Goal: Information Seeking & Learning: Compare options

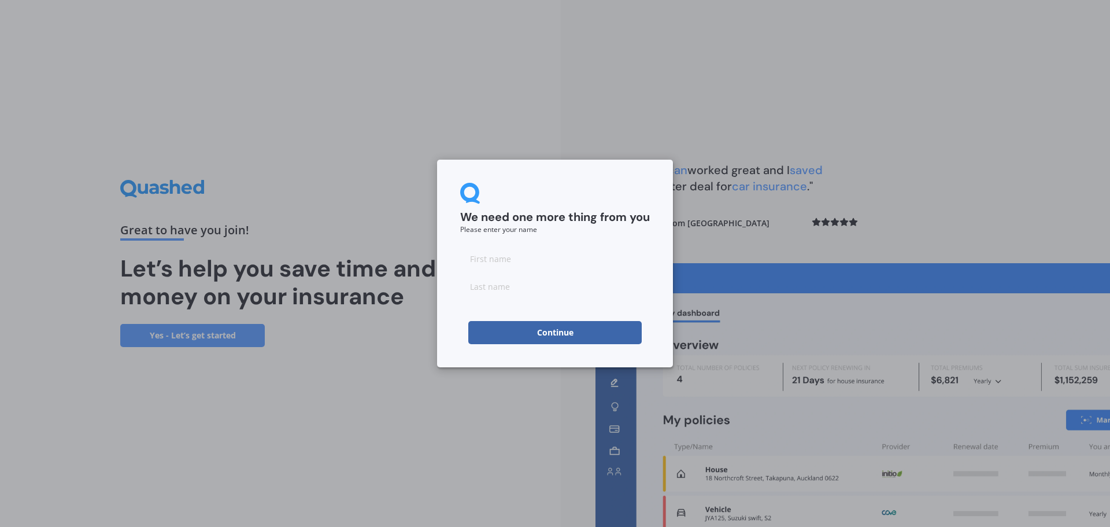
click at [522, 255] on input at bounding box center [555, 258] width 190 height 23
type input "Caleb"
type input "Ling"
click at [533, 333] on button "Continue" at bounding box center [554, 332] width 173 height 23
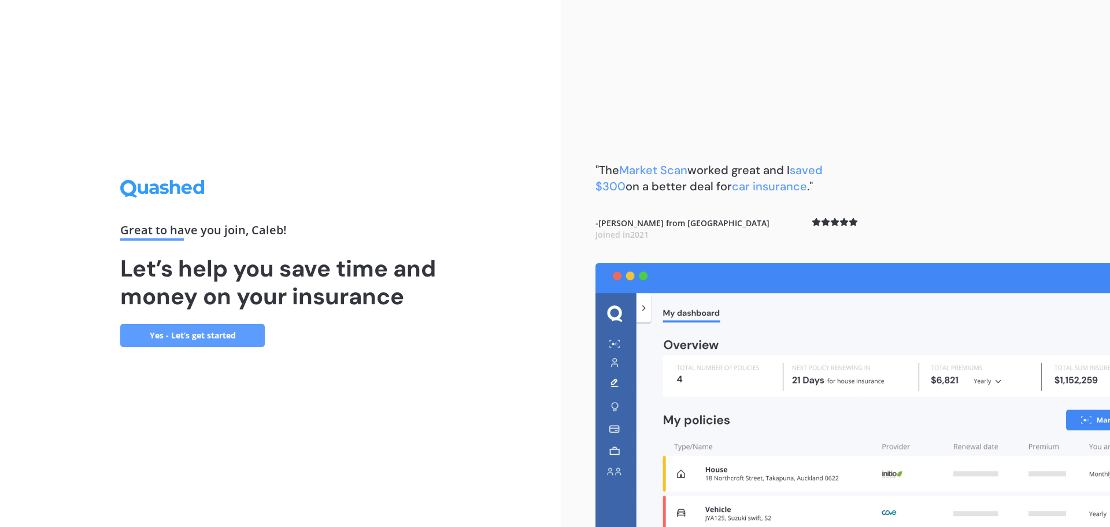
click at [189, 332] on link "Yes - Let’s get started" at bounding box center [192, 335] width 145 height 23
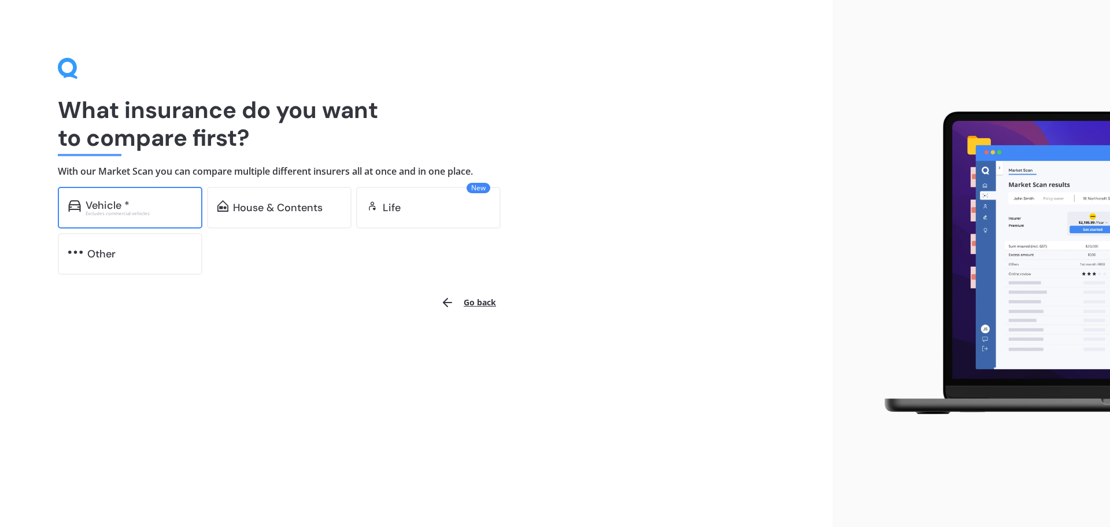
click at [126, 204] on div "Vehicle *" at bounding box center [108, 205] width 44 height 12
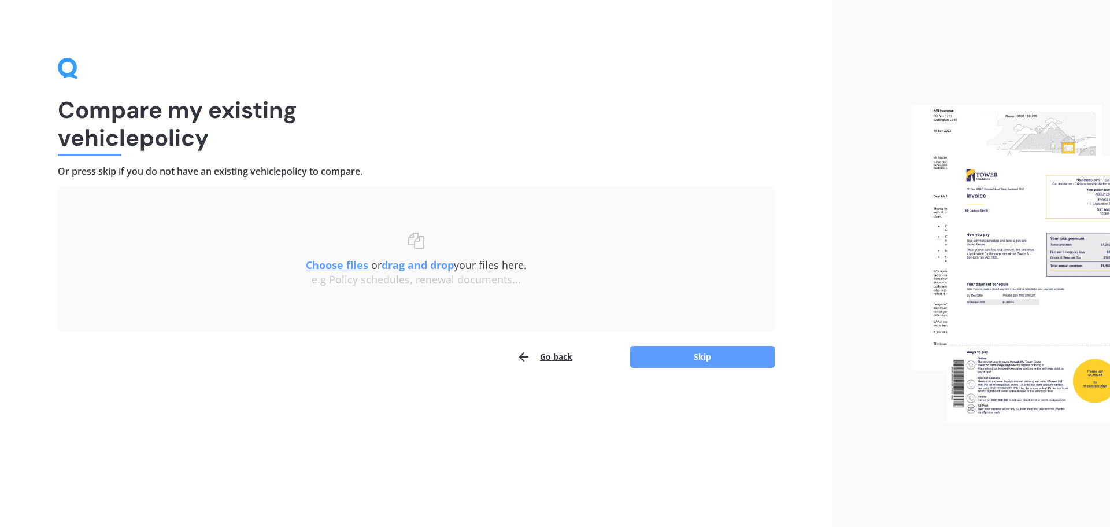
click at [330, 264] on u "Choose files" at bounding box center [337, 265] width 62 height 14
click at [560, 357] on button "Go back" at bounding box center [545, 356] width 56 height 23
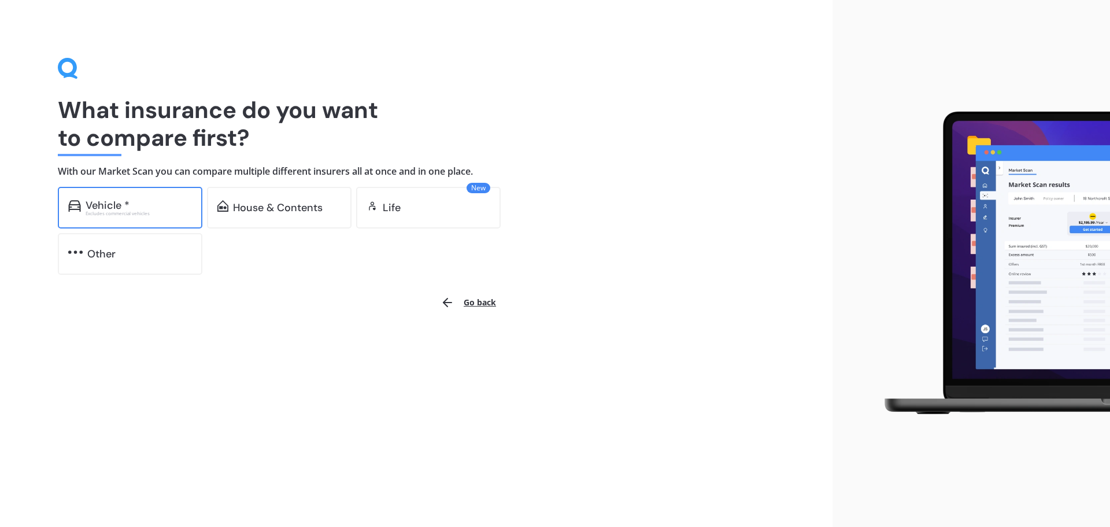
click at [135, 211] on div "Excludes commercial vehicles" at bounding box center [139, 213] width 106 height 5
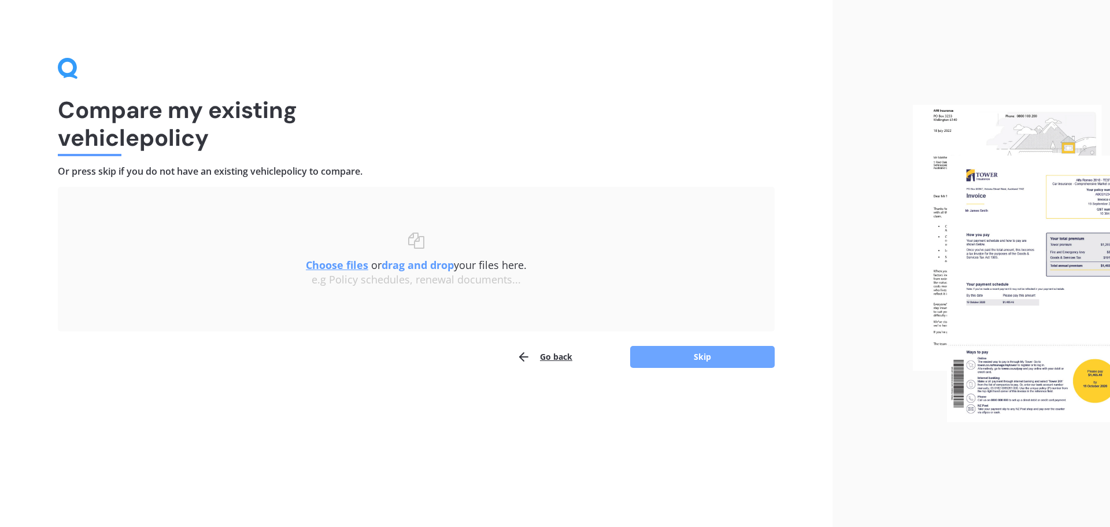
click at [735, 359] on button "Skip" at bounding box center [702, 357] width 145 height 22
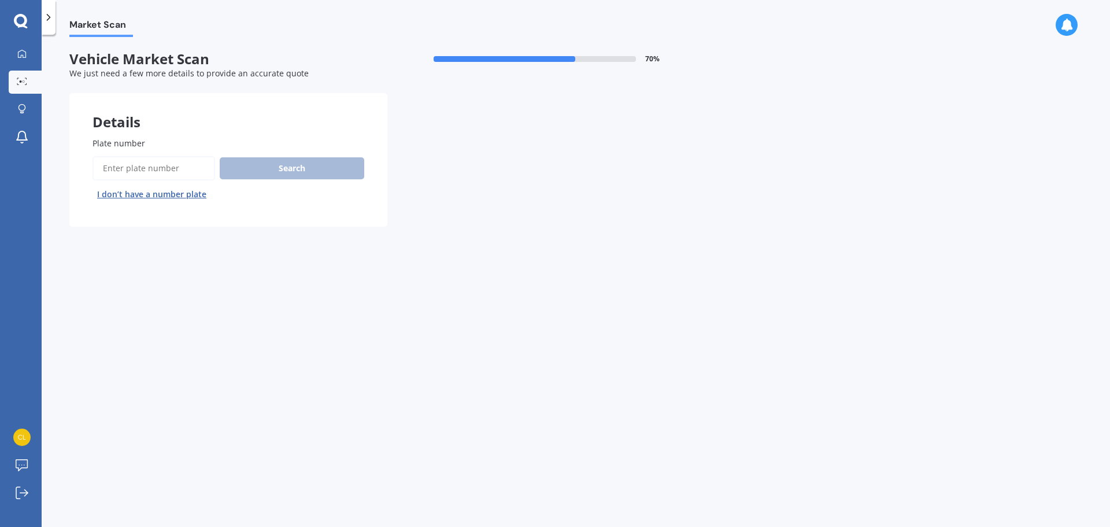
click at [128, 169] on input "Plate number" at bounding box center [154, 168] width 123 height 24
type input "QEN68"
click at [283, 165] on button "Search" at bounding box center [292, 168] width 145 height 22
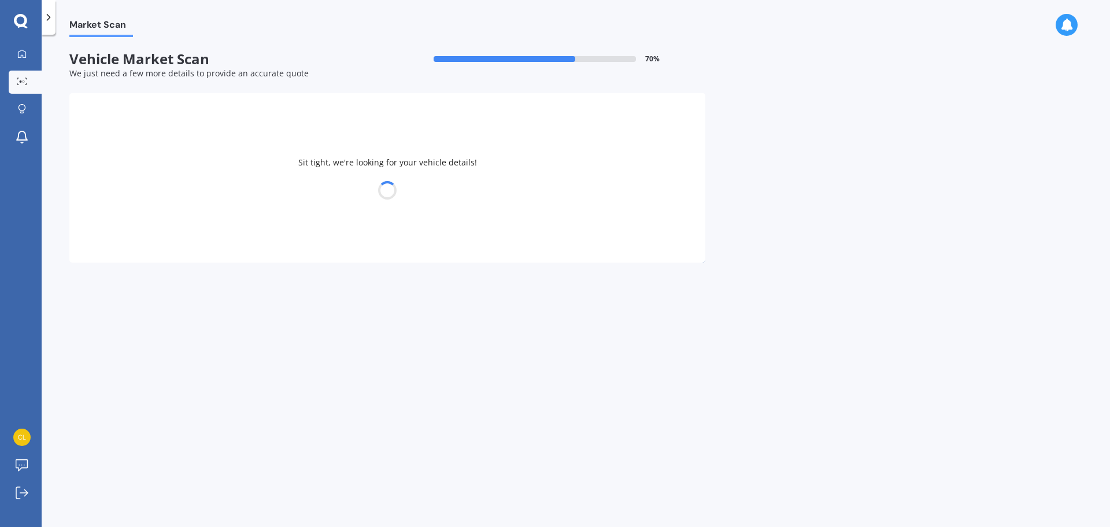
select select "TESLA"
select select "Y"
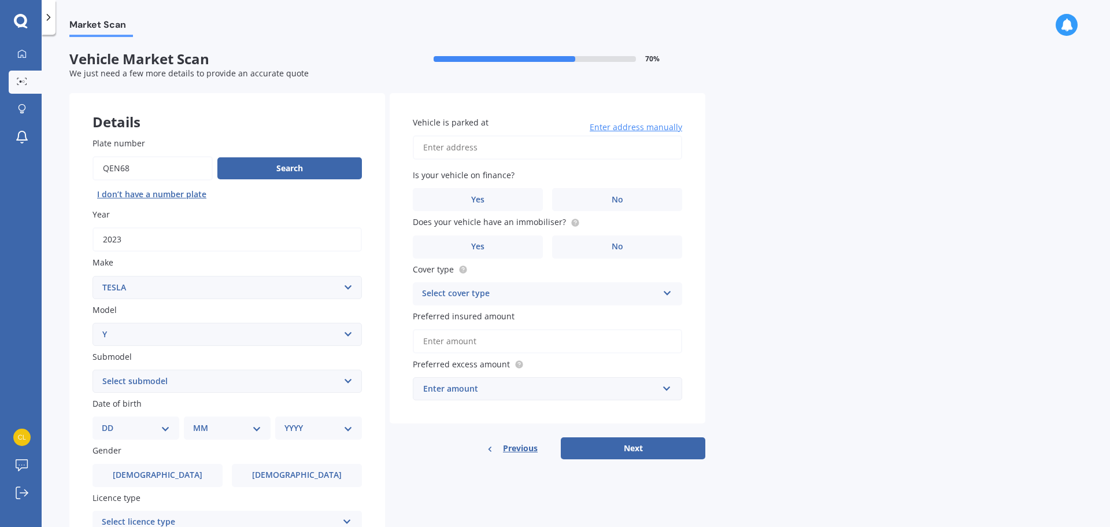
click at [276, 380] on select "Select submodel EV" at bounding box center [227, 380] width 269 height 23
select select "EV"
click at [93, 369] on select "Select submodel EV" at bounding box center [227, 380] width 269 height 23
click at [146, 432] on select "DD 01 02 03 04 05 06 07 08 09 10 11 12 13 14 15 16 17 18 19 20 21 22 23 24 25 2…" at bounding box center [136, 428] width 68 height 13
select select "15"
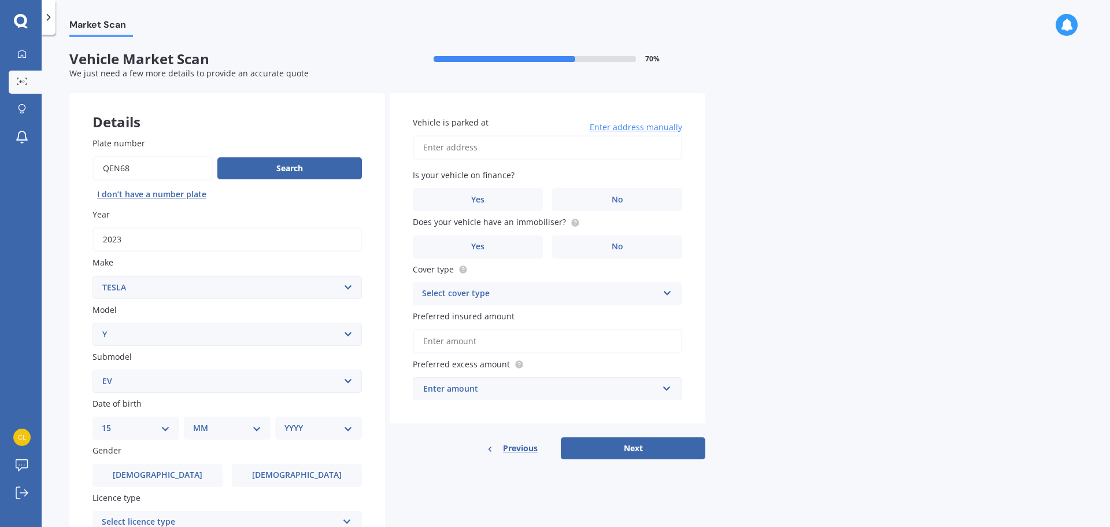
click at [111, 422] on select "DD 01 02 03 04 05 06 07 08 09 10 11 12 13 14 15 16 17 18 19 20 21 22 23 24 25 2…" at bounding box center [136, 428] width 68 height 13
click at [228, 430] on select "MM 01 02 03 04 05 06 07 08 09 10 11 12" at bounding box center [230, 428] width 64 height 13
select select "07"
click at [198, 422] on select "MM 01 02 03 04 05 06 07 08 09 10 11 12" at bounding box center [230, 428] width 64 height 13
click at [294, 428] on select "YYYY 2025 2024 2023 2022 2021 2020 2019 2018 2017 2016 2015 2014 2013 2012 2011…" at bounding box center [316, 428] width 64 height 13
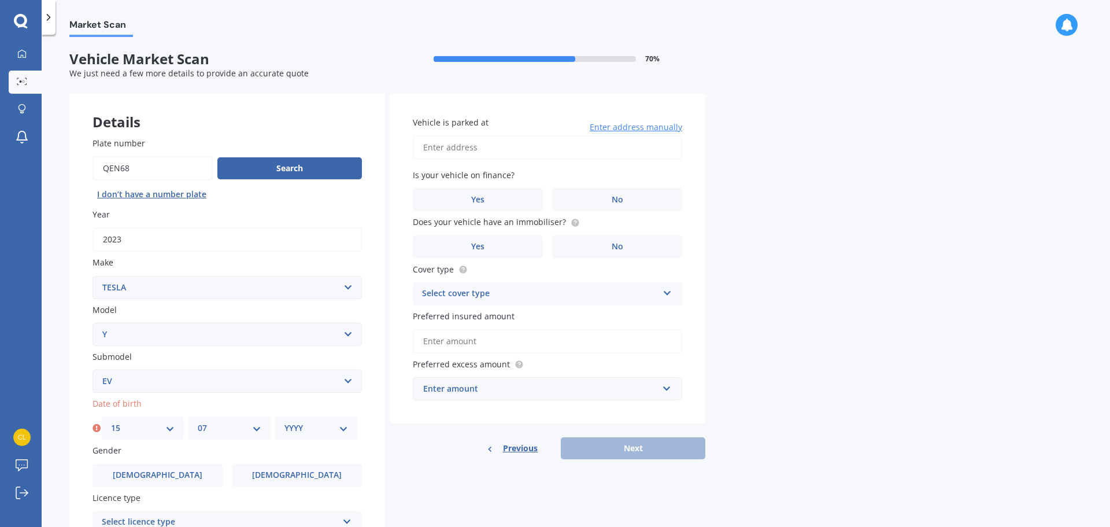
select select "1977"
click at [284, 422] on select "YYYY 2025 2024 2023 2022 2021 2020 2019 2018 2017 2016 2015 2014 2013 2012 2011…" at bounding box center [316, 428] width 64 height 13
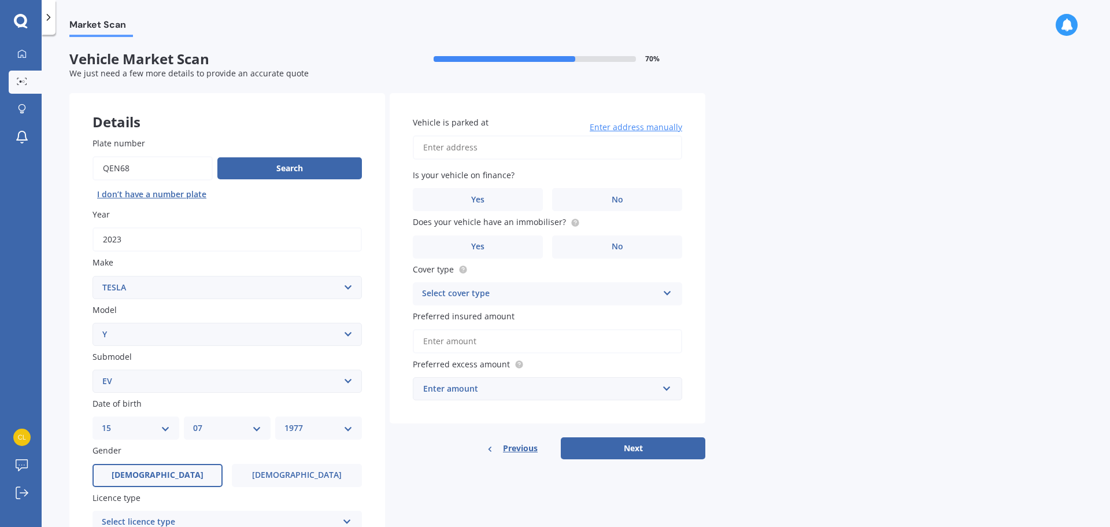
click at [187, 470] on label "[DEMOGRAPHIC_DATA]" at bounding box center [158, 475] width 130 height 23
click at [0, 0] on input "[DEMOGRAPHIC_DATA]" at bounding box center [0, 0] width 0 height 0
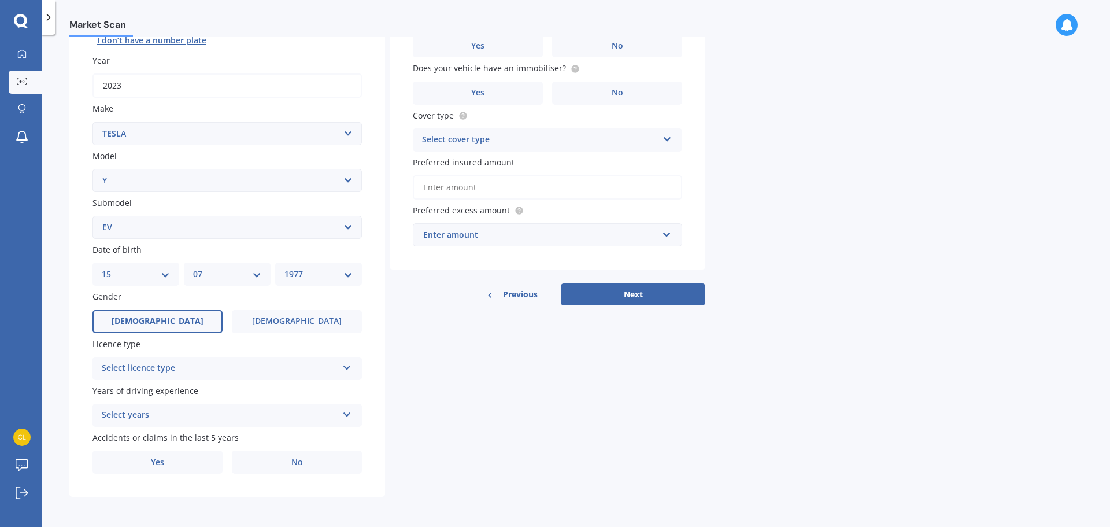
click at [294, 372] on div "Select licence type" at bounding box center [220, 368] width 236 height 14
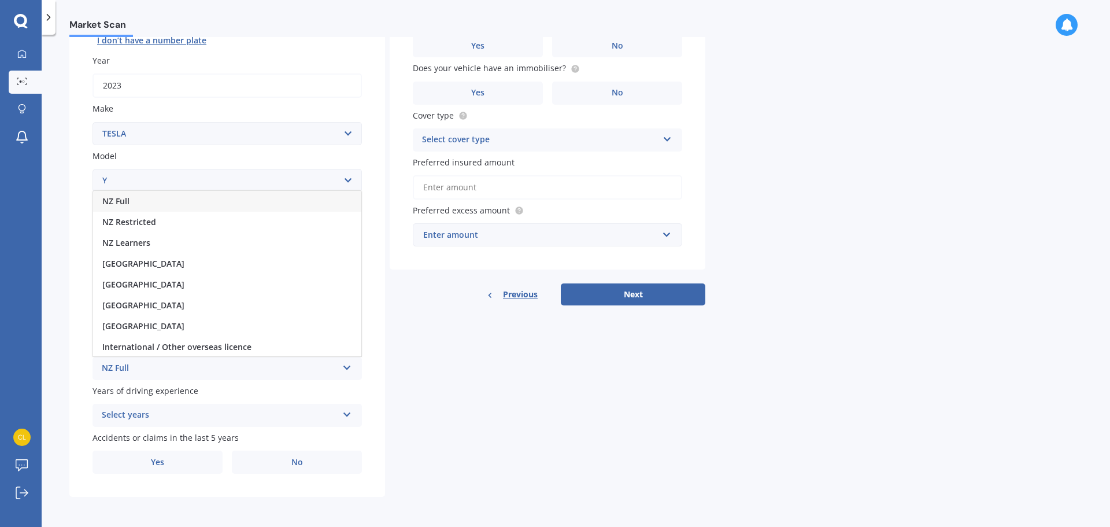
click at [291, 194] on div "NZ Full" at bounding box center [227, 201] width 268 height 21
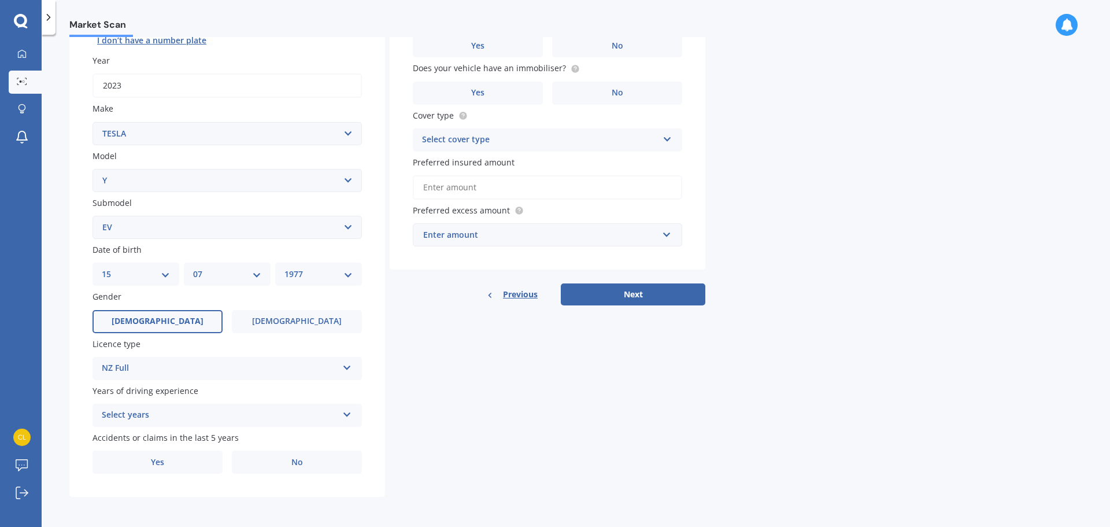
click at [270, 412] on div "Select years" at bounding box center [220, 415] width 236 height 14
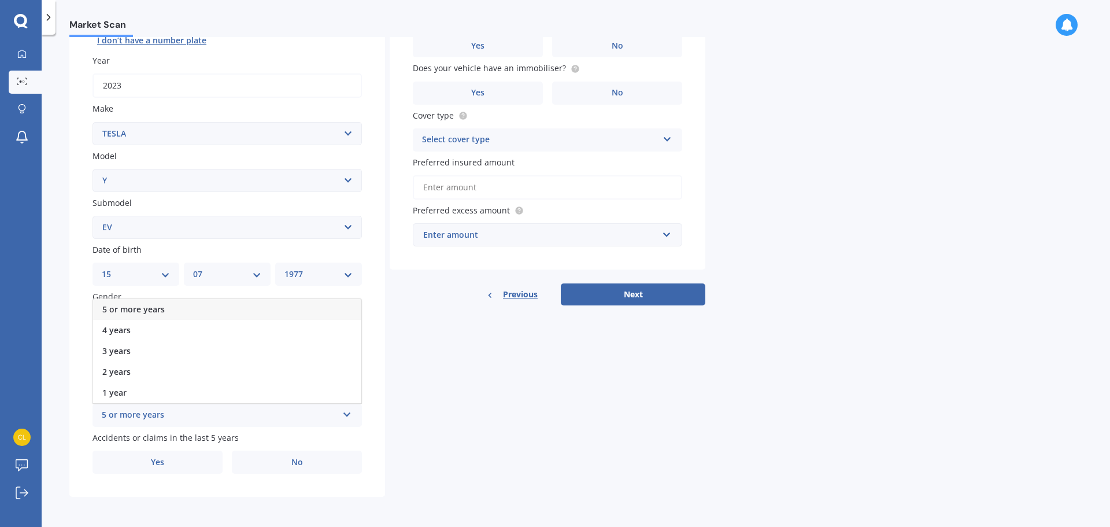
click at [305, 304] on div "5 or more years" at bounding box center [227, 309] width 268 height 21
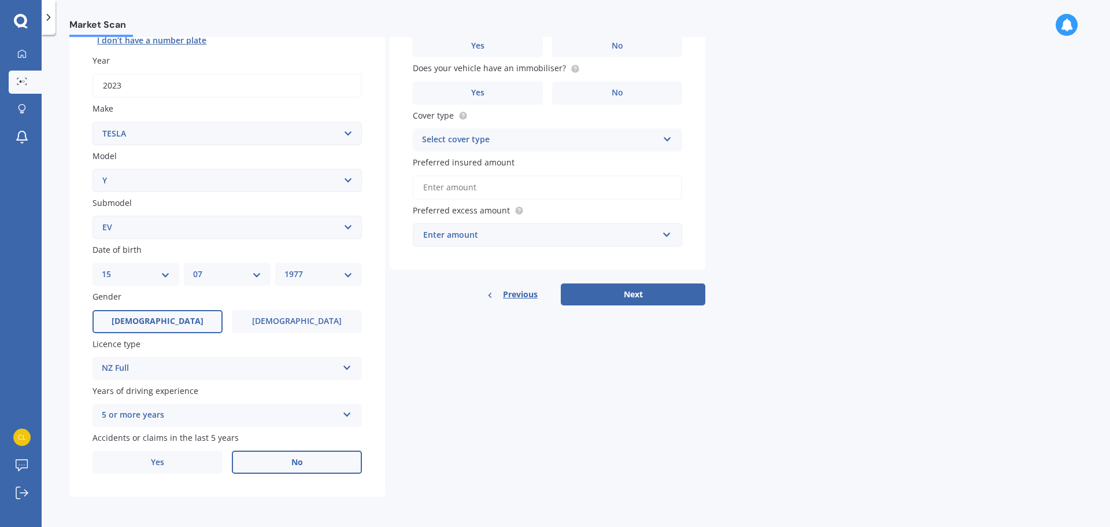
click at [282, 457] on label "No" at bounding box center [297, 461] width 130 height 23
click at [0, 0] on input "No" at bounding box center [0, 0] width 0 height 0
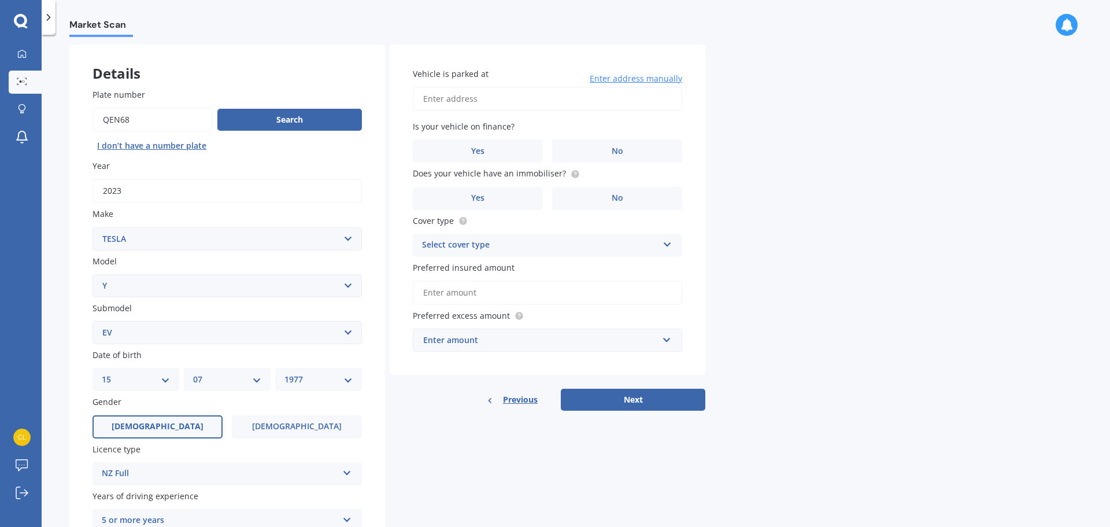
scroll to position [38, 0]
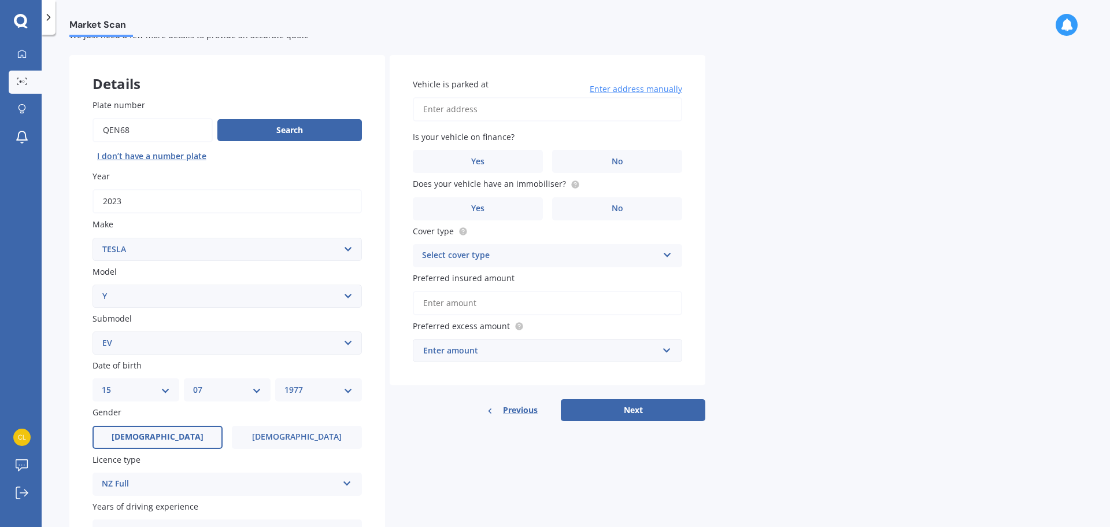
click at [541, 105] on input "Vehicle is parked at" at bounding box center [547, 109] width 269 height 24
type input "[STREET_ADDRESS][PERSON_NAME]"
click at [605, 161] on label "No" at bounding box center [617, 161] width 130 height 23
click at [0, 0] on input "No" at bounding box center [0, 0] width 0 height 0
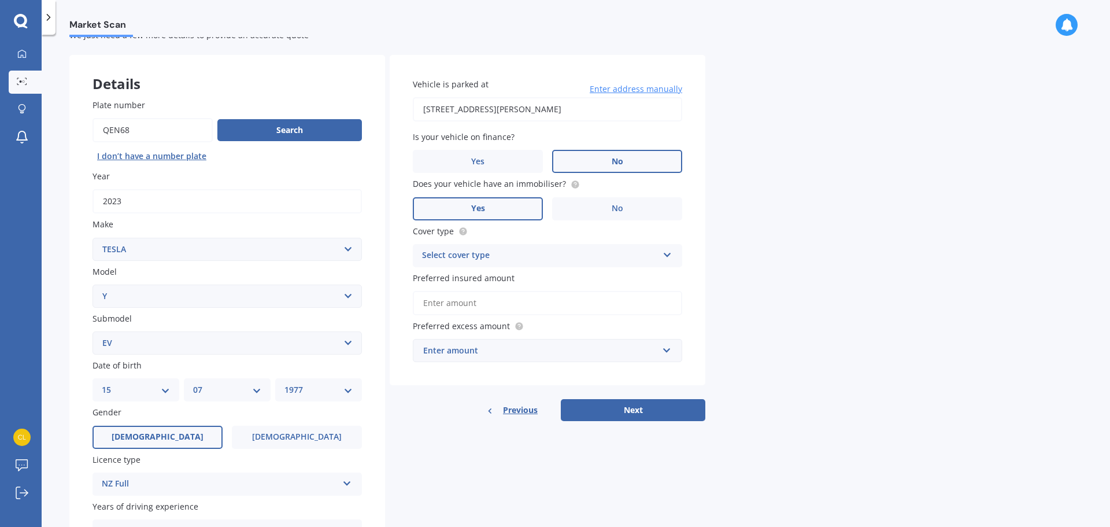
click at [505, 212] on label "Yes" at bounding box center [478, 208] width 130 height 23
click at [0, 0] on input "Yes" at bounding box center [0, 0] width 0 height 0
click at [525, 256] on div "Select cover type" at bounding box center [540, 256] width 236 height 14
click at [504, 284] on div "Comprehensive" at bounding box center [547, 278] width 268 height 21
click at [564, 308] on input "Preferred insured amount" at bounding box center [547, 303] width 269 height 24
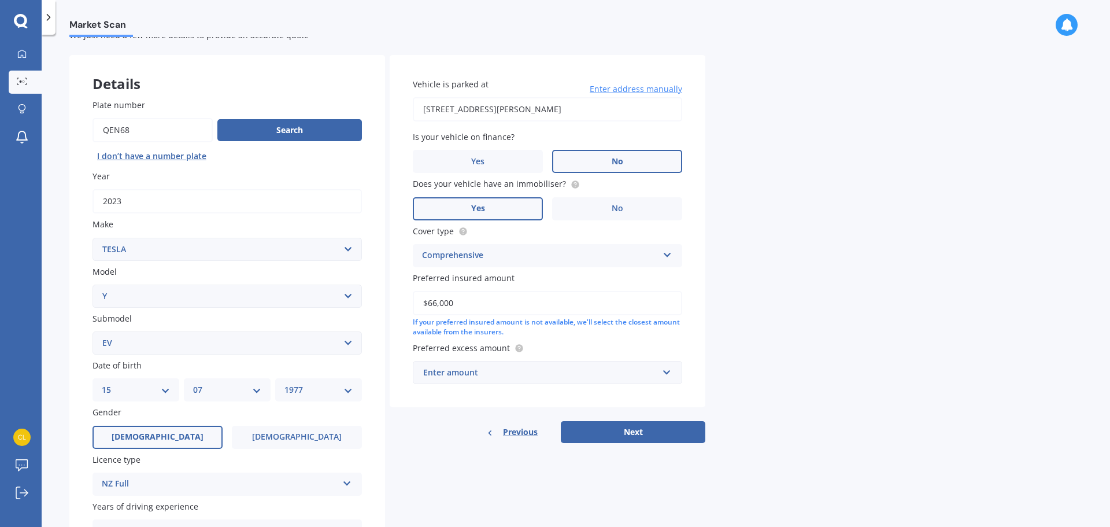
type input "$66,000"
click at [541, 373] on div "Enter amount" at bounding box center [540, 372] width 235 height 13
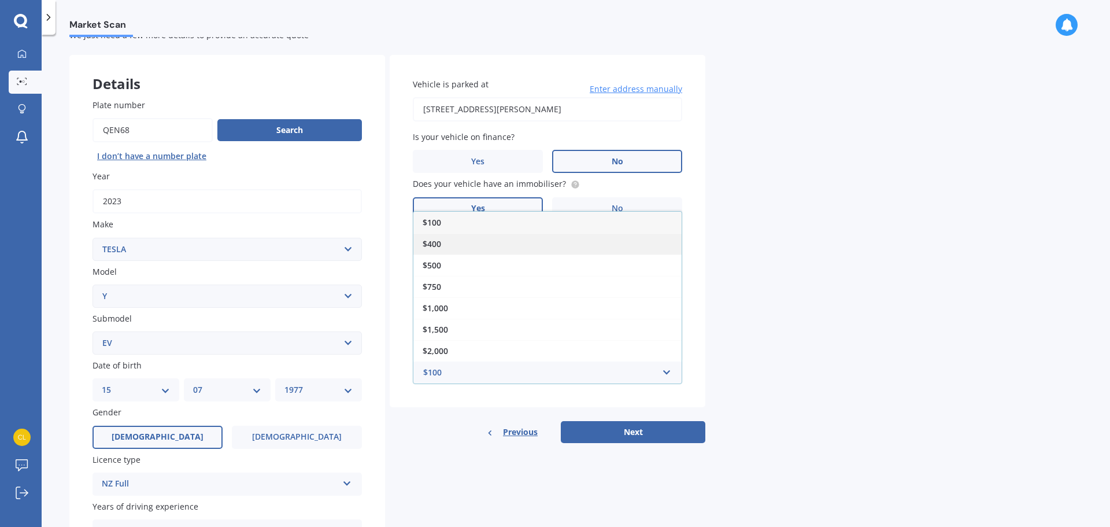
click at [492, 237] on div "$400" at bounding box center [547, 243] width 268 height 21
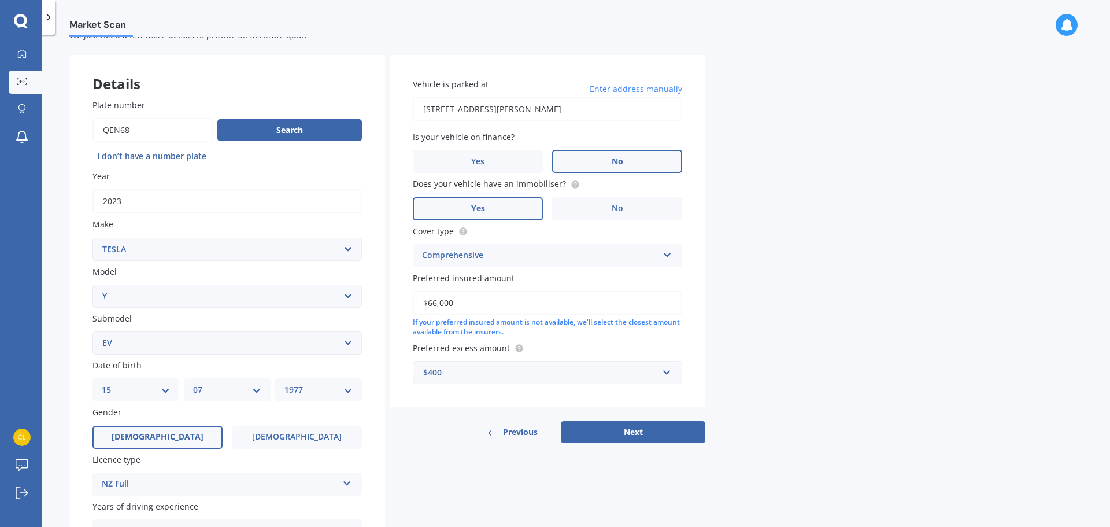
click at [885, 323] on div "Market Scan Vehicle Market Scan 70 % We just need a few more details to provide…" at bounding box center [576, 283] width 1069 height 492
click at [631, 429] on button "Next" at bounding box center [633, 432] width 145 height 22
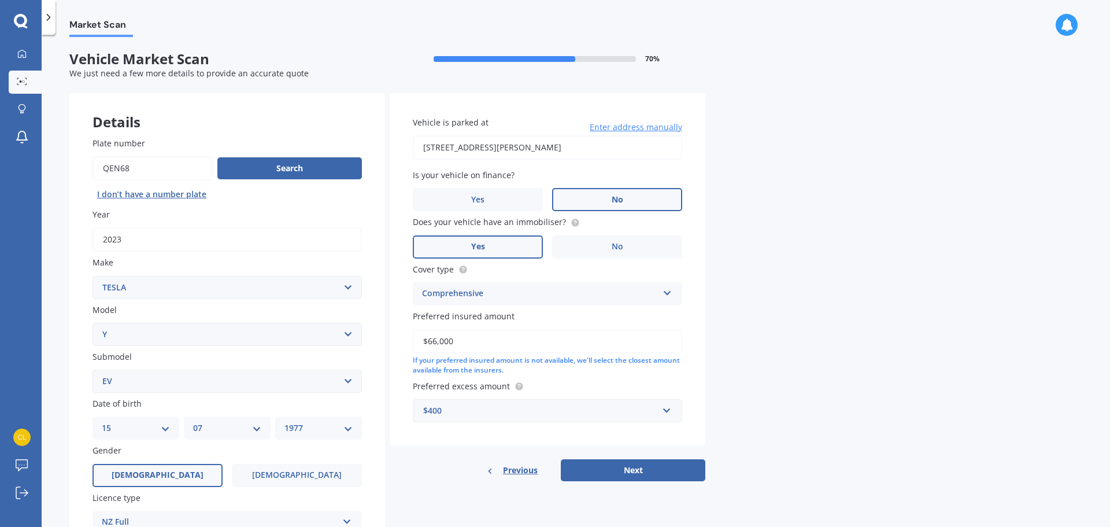
select select "15"
select select "07"
select select "1977"
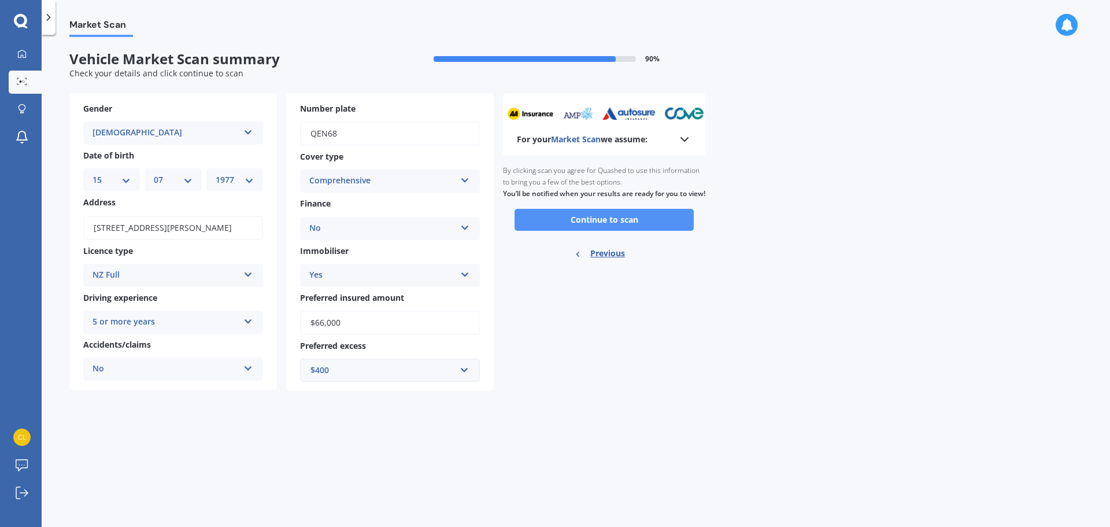
click at [618, 231] on button "Continue to scan" at bounding box center [604, 220] width 179 height 22
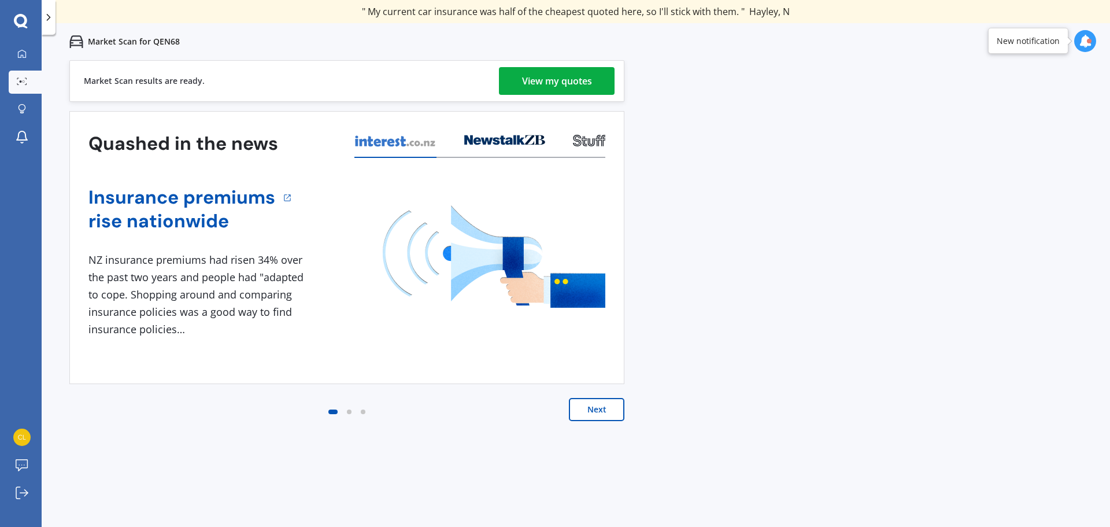
click at [585, 83] on div "View my quotes" at bounding box center [557, 81] width 70 height 28
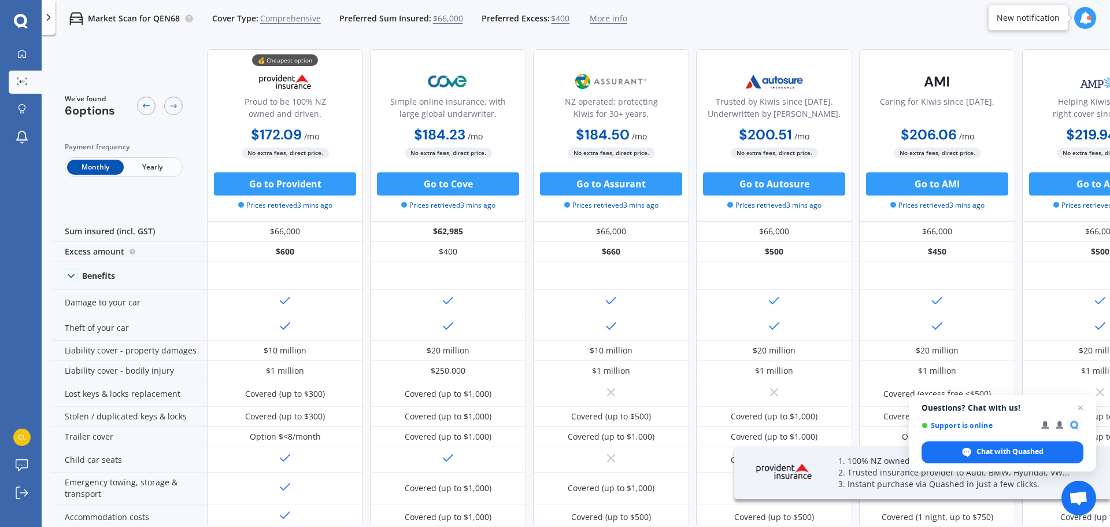
click at [150, 168] on span "Yearly" at bounding box center [152, 167] width 57 height 15
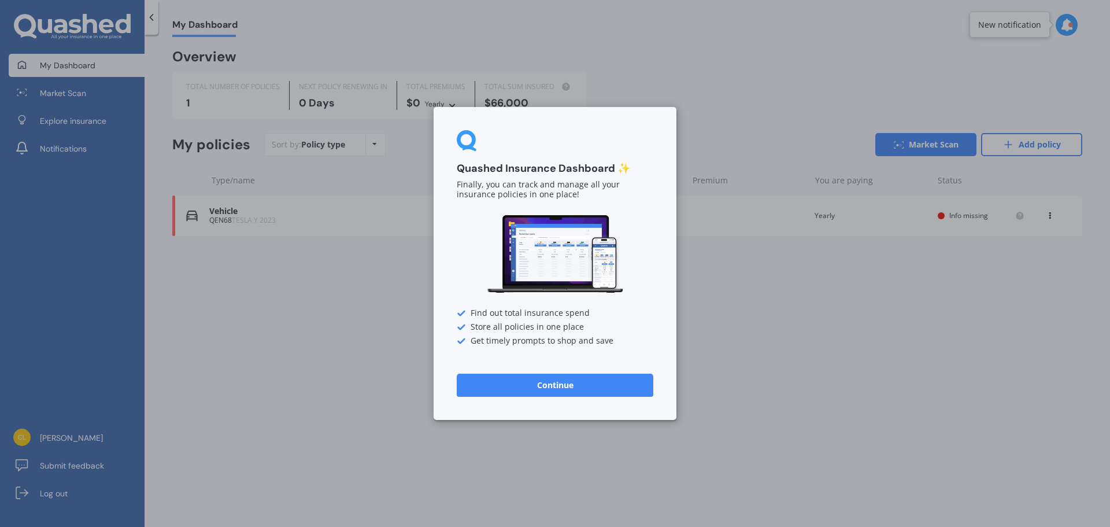
click at [593, 389] on button "Continue" at bounding box center [555, 385] width 197 height 23
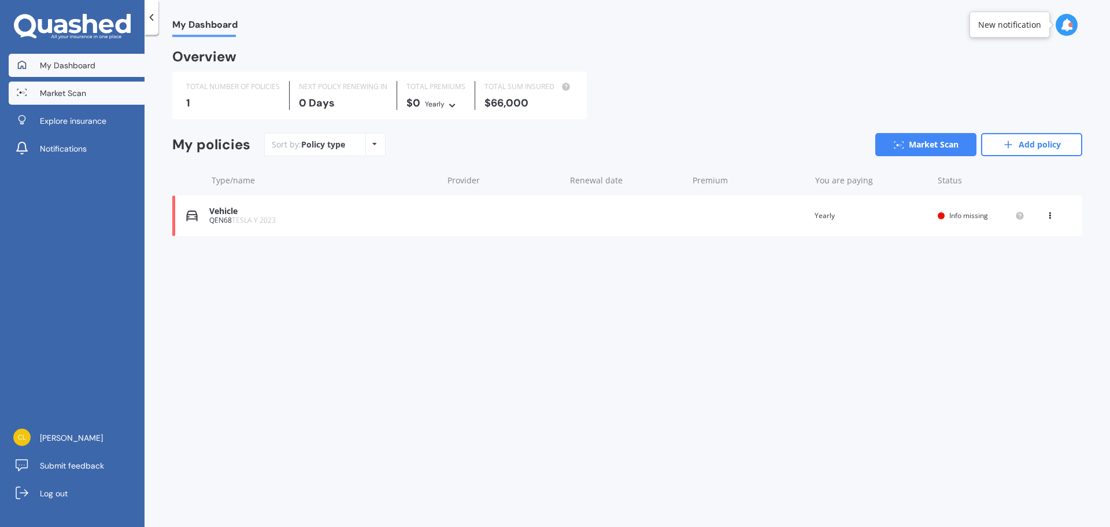
click at [71, 90] on span "Market Scan" at bounding box center [63, 93] width 46 height 12
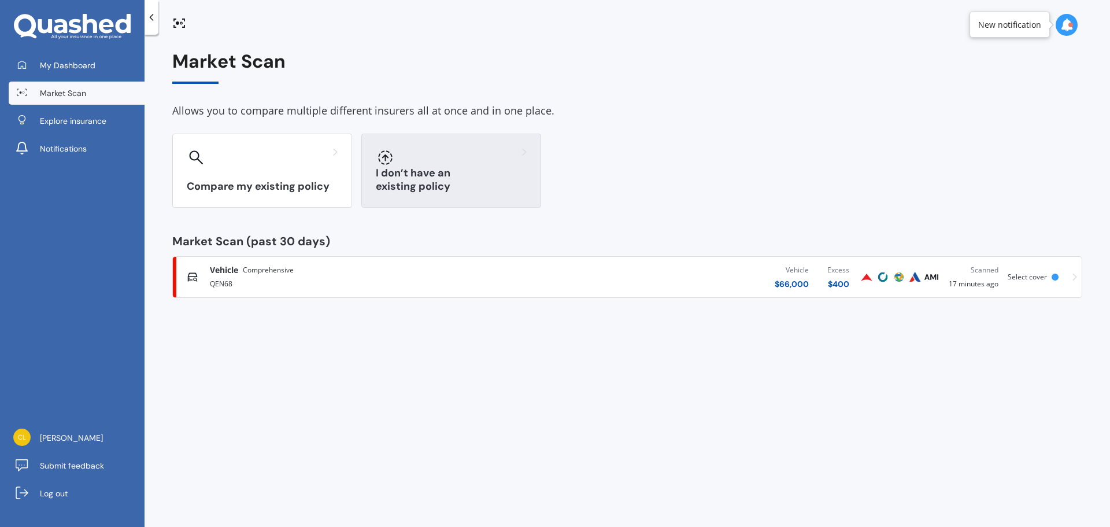
click at [459, 184] on h3 "I don’t have an existing policy" at bounding box center [451, 180] width 151 height 27
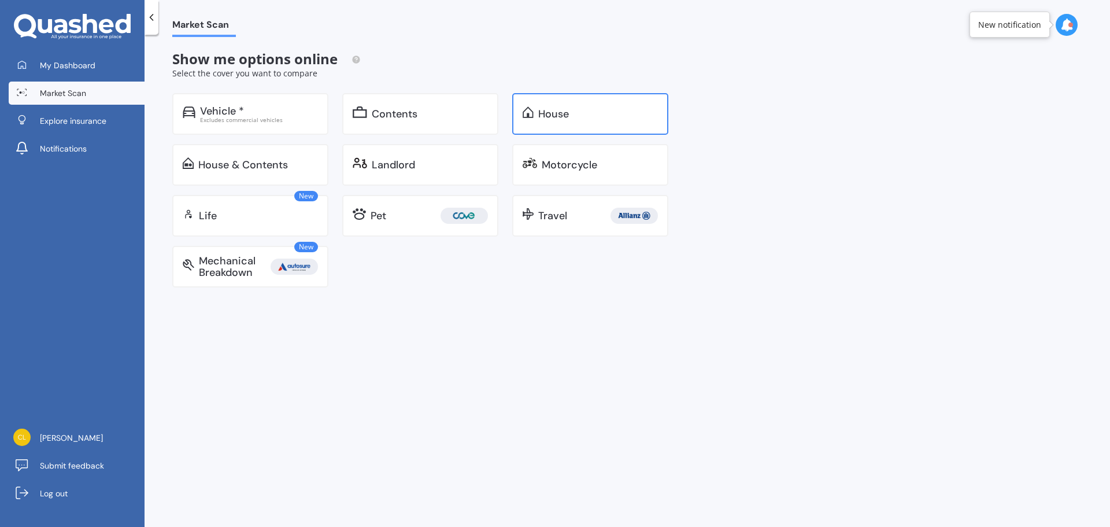
click at [541, 110] on div "House" at bounding box center [553, 114] width 31 height 12
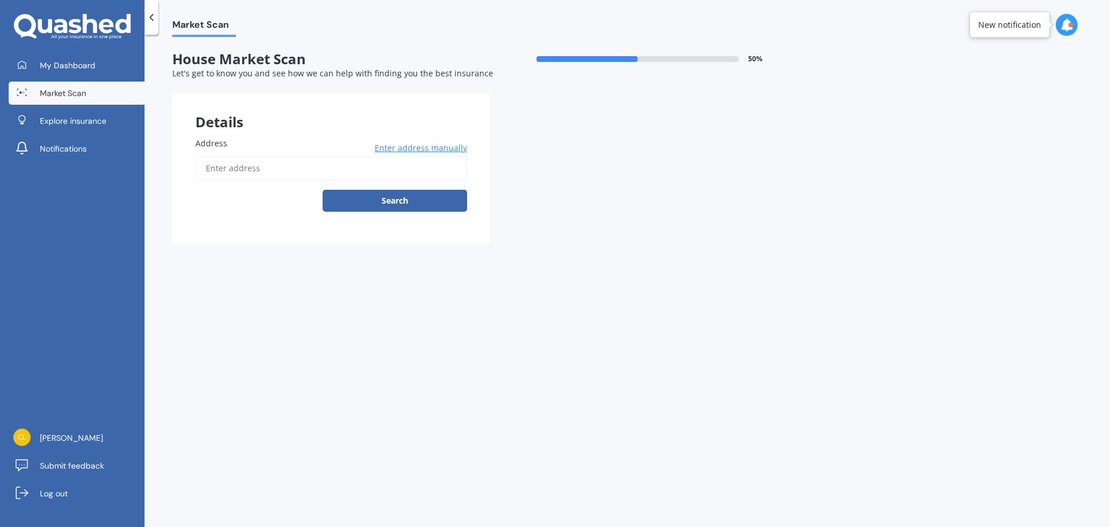
click at [328, 173] on input "Address" at bounding box center [331, 168] width 272 height 24
type input "[STREET_ADDRESS][PERSON_NAME]"
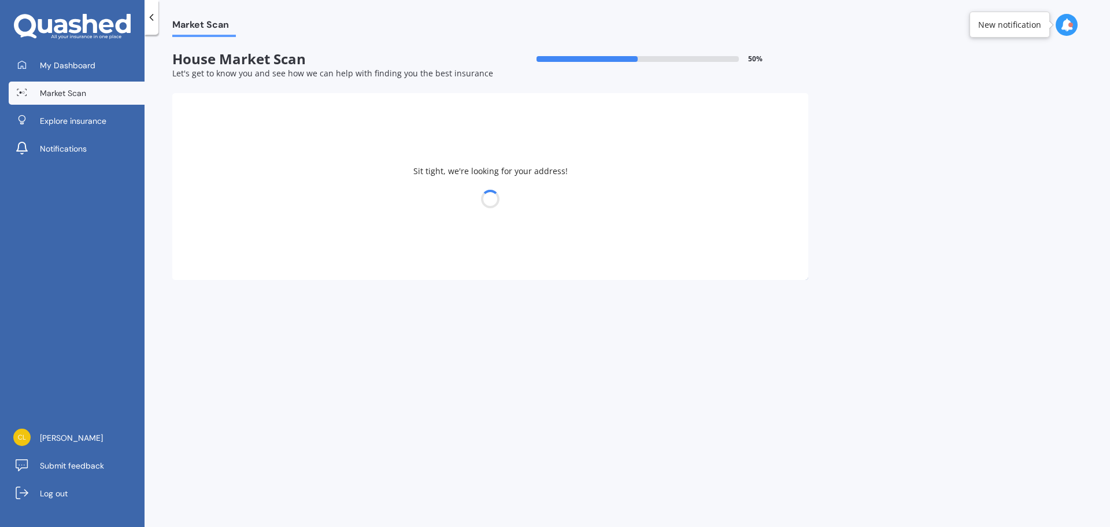
click at [388, 199] on div at bounding box center [490, 199] width 636 height 16
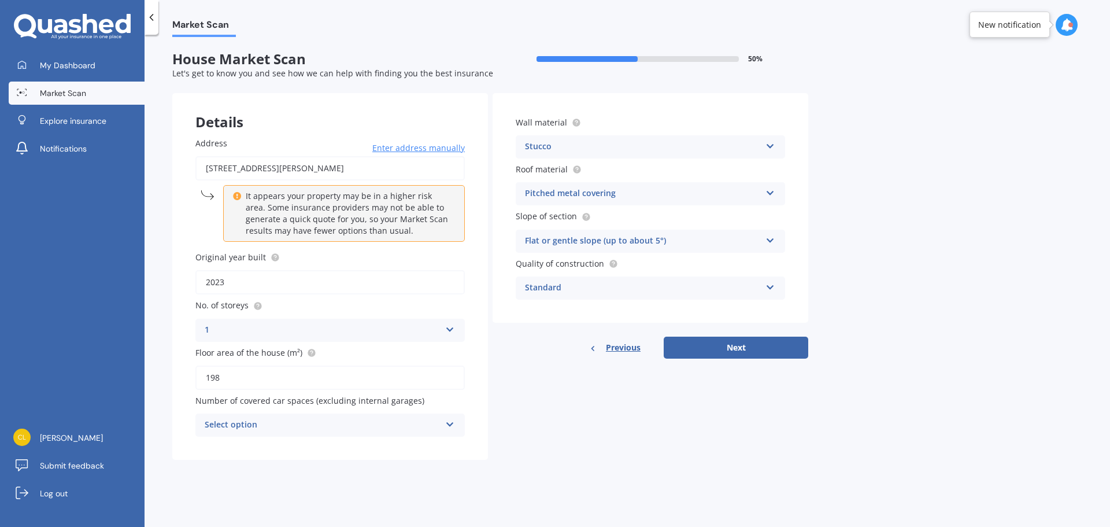
click at [743, 142] on div "Stucco" at bounding box center [643, 147] width 236 height 14
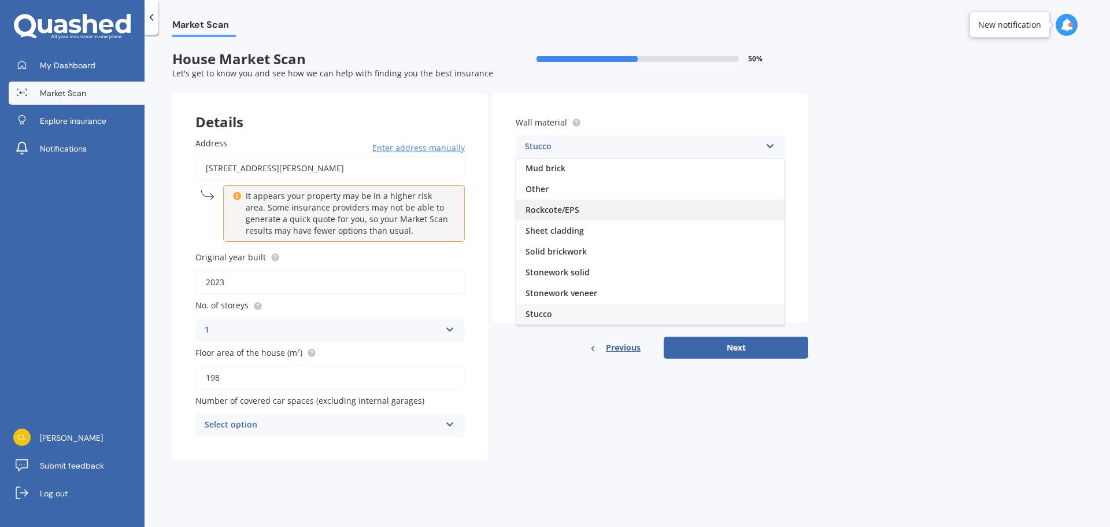
click at [720, 202] on div "Rockcote/EPS" at bounding box center [650, 209] width 268 height 21
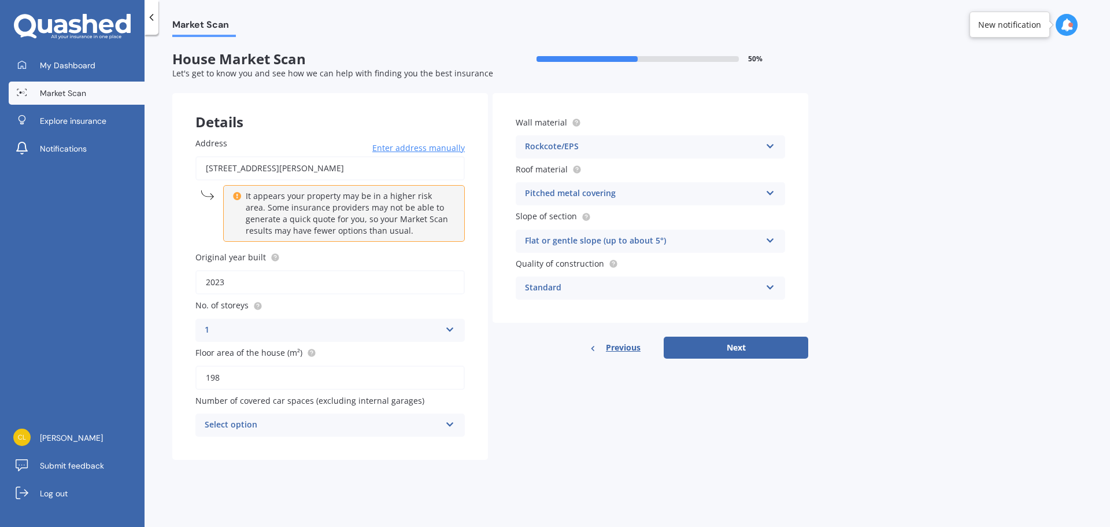
click at [881, 170] on div "Market Scan House Market Scan 50 % Let's get to know you and see how we can hel…" at bounding box center [628, 283] width 966 height 492
click at [781, 344] on button "Next" at bounding box center [736, 348] width 145 height 22
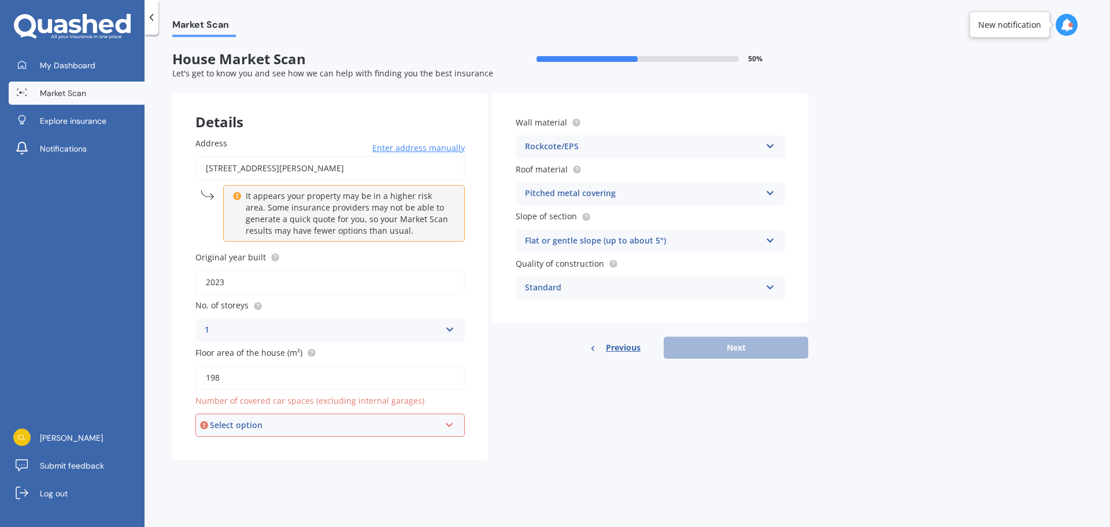
click at [720, 350] on div "Previous Next" at bounding box center [651, 348] width 316 height 22
click at [668, 467] on div "Market Scan House Market Scan 50 % Let's get to know you and see how we can hel…" at bounding box center [628, 283] width 966 height 492
click at [357, 223] on p "It appears your property may be in a higher risk area. Some insurance providers…" at bounding box center [348, 213] width 205 height 46
click at [312, 423] on div "Select option" at bounding box center [325, 425] width 230 height 13
click at [312, 428] on div "0" at bounding box center [325, 425] width 230 height 13
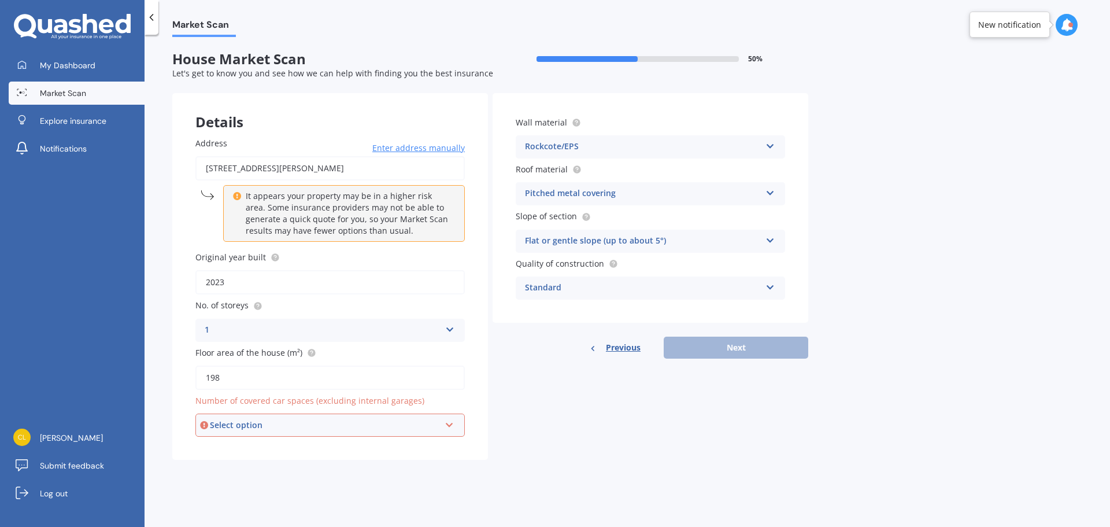
click at [313, 429] on div "Select option" at bounding box center [325, 425] width 230 height 13
click at [262, 296] on div "0" at bounding box center [330, 299] width 267 height 21
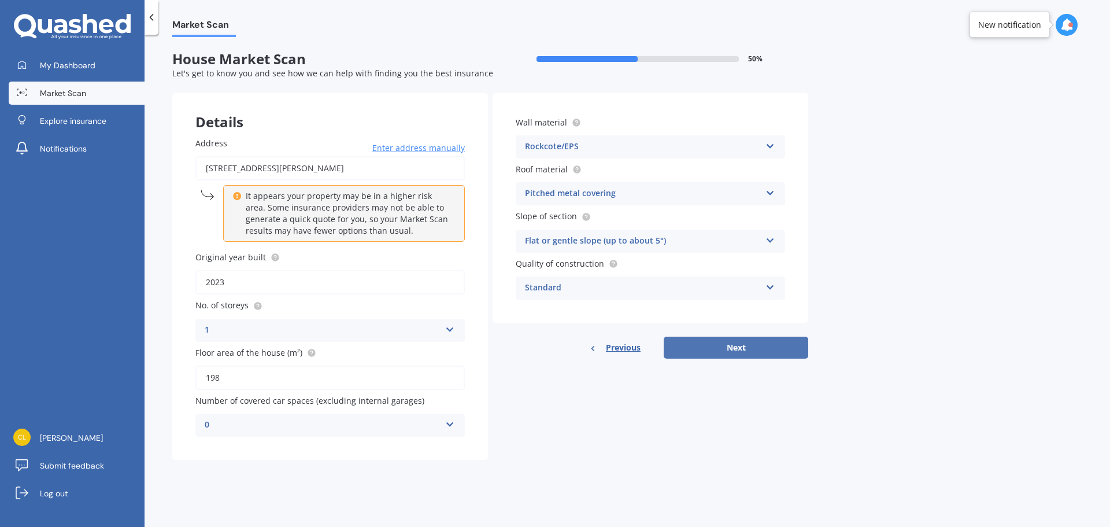
click at [720, 345] on button "Next" at bounding box center [736, 348] width 145 height 22
select select "15"
select select "07"
select select "1977"
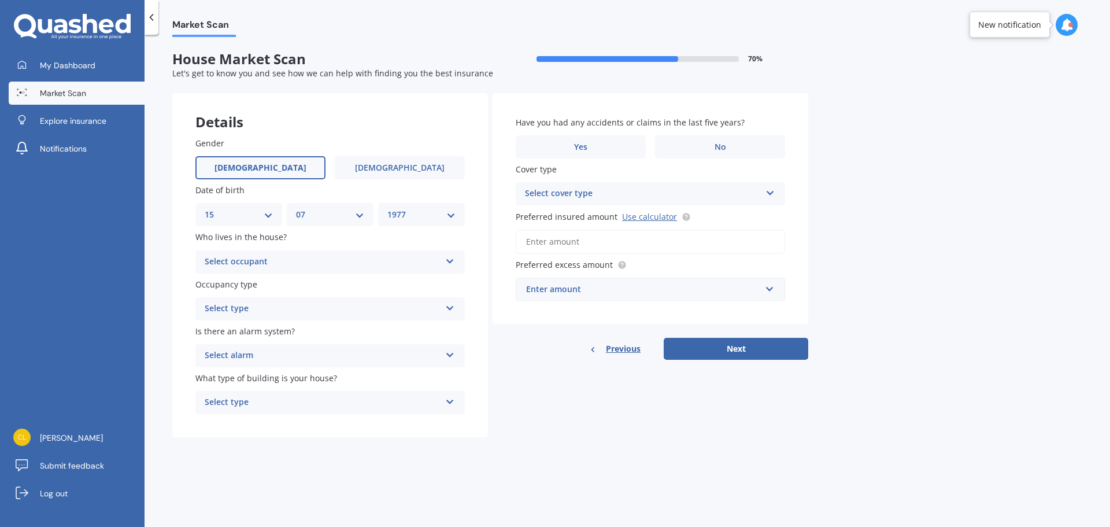
click at [311, 260] on div "Select occupant" at bounding box center [323, 262] width 236 height 14
click at [316, 290] on div "Owner" at bounding box center [330, 284] width 268 height 21
click at [311, 311] on div "Select type" at bounding box center [323, 309] width 236 height 14
click at [311, 331] on div "Permanent" at bounding box center [330, 331] width 268 height 21
click at [320, 358] on div "Select alarm" at bounding box center [323, 356] width 236 height 14
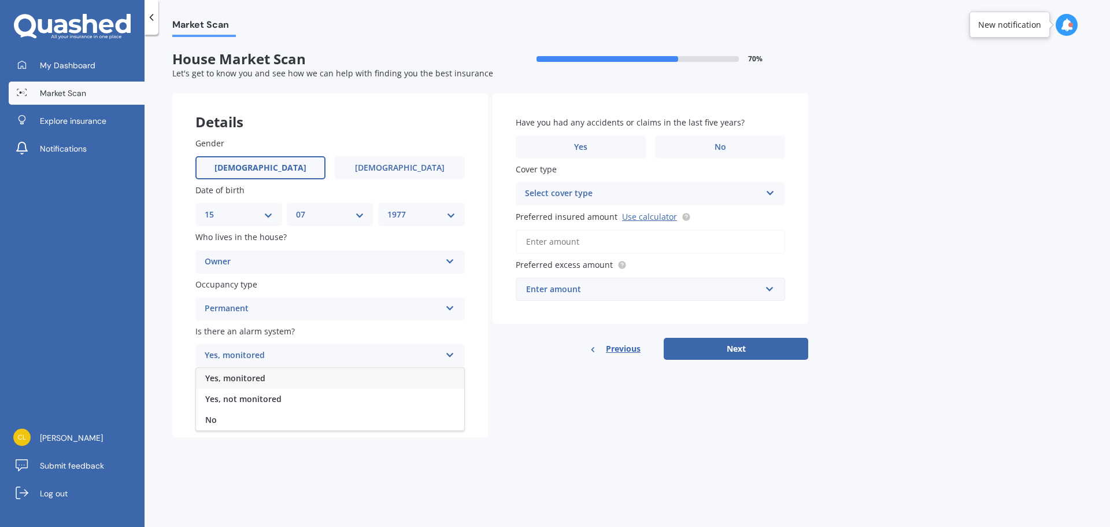
click at [320, 385] on div "Yes, monitored" at bounding box center [330, 378] width 268 height 21
click at [322, 396] on div "Select type" at bounding box center [323, 403] width 236 height 14
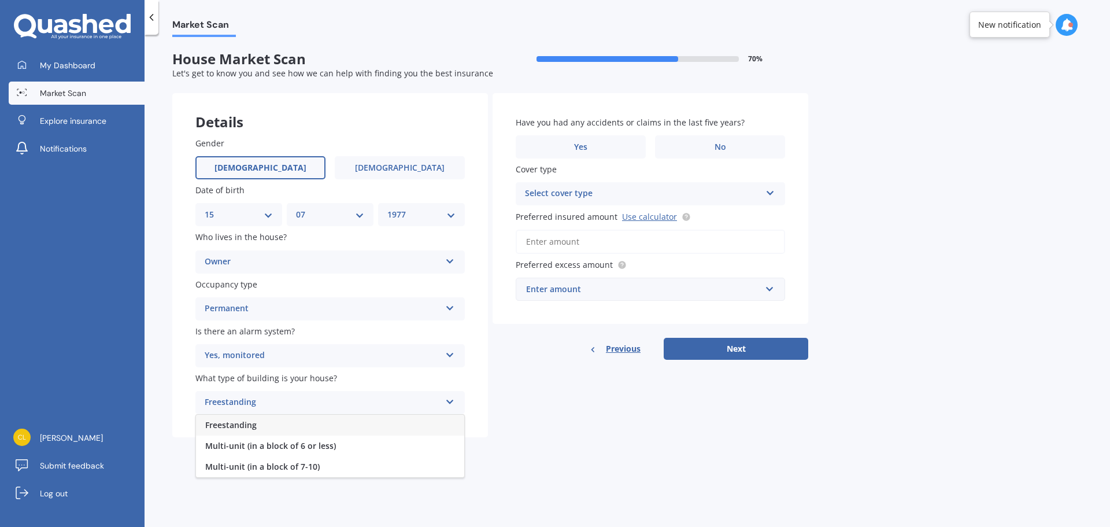
drag, startPoint x: 332, startPoint y: 366, endPoint x: 334, endPoint y: 359, distance: 7.2
click at [334, 361] on div "Yes, monitored Yes, monitored Yes, not monitored No" at bounding box center [329, 355] width 269 height 23
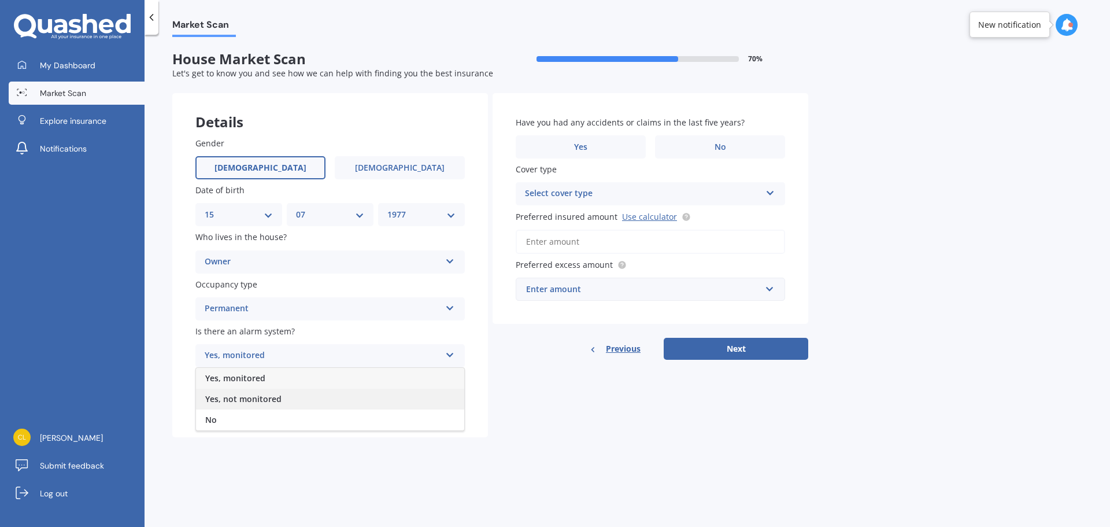
click at [327, 401] on div "Yes, not monitored" at bounding box center [330, 399] width 268 height 21
click at [332, 397] on div "Freestanding" at bounding box center [323, 403] width 236 height 14
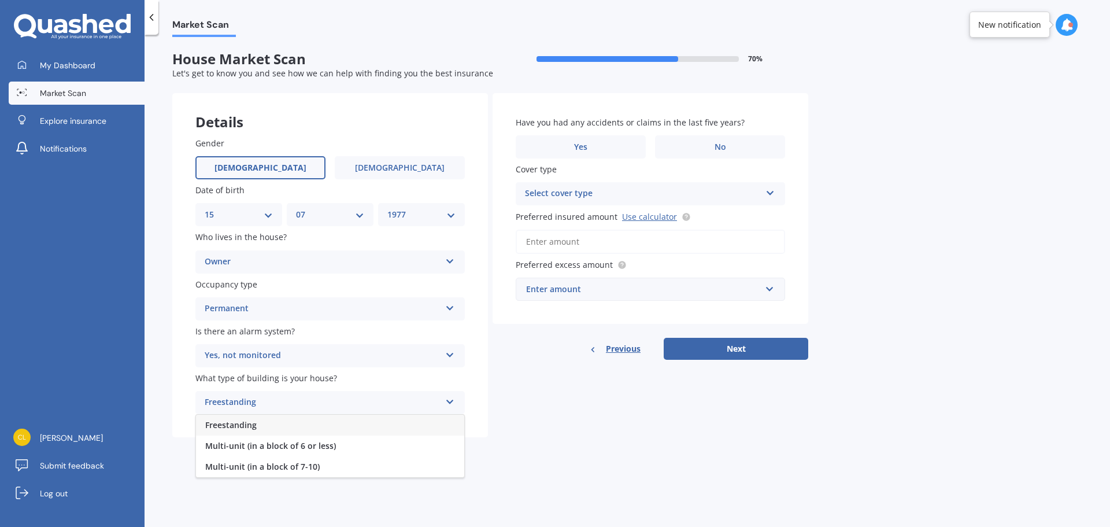
click at [326, 431] on div "Freestanding" at bounding box center [330, 425] width 268 height 21
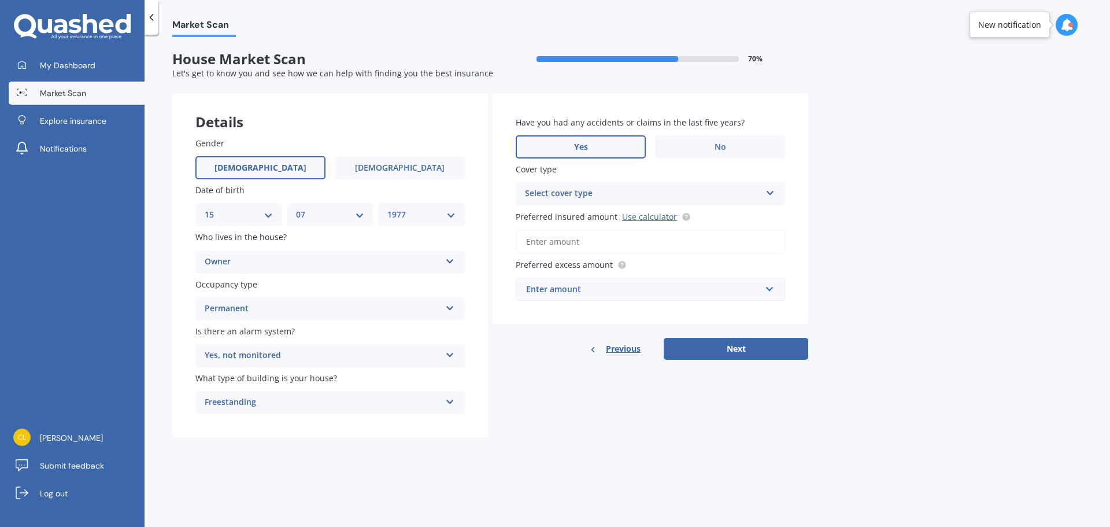
click at [550, 141] on label "Yes" at bounding box center [581, 146] width 130 height 23
click at [0, 0] on input "Yes" at bounding box center [0, 0] width 0 height 0
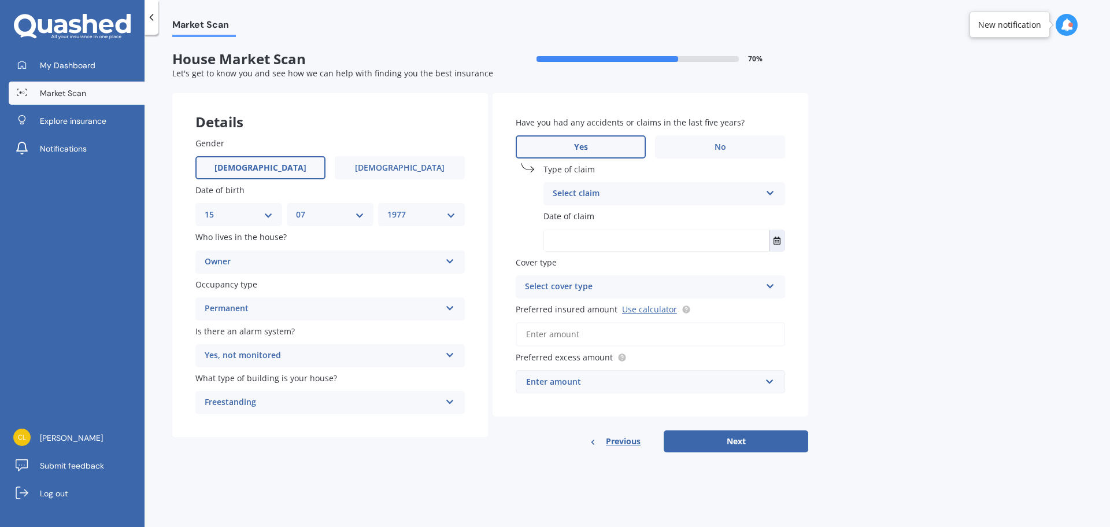
click at [622, 197] on div "Select claim" at bounding box center [657, 194] width 208 height 14
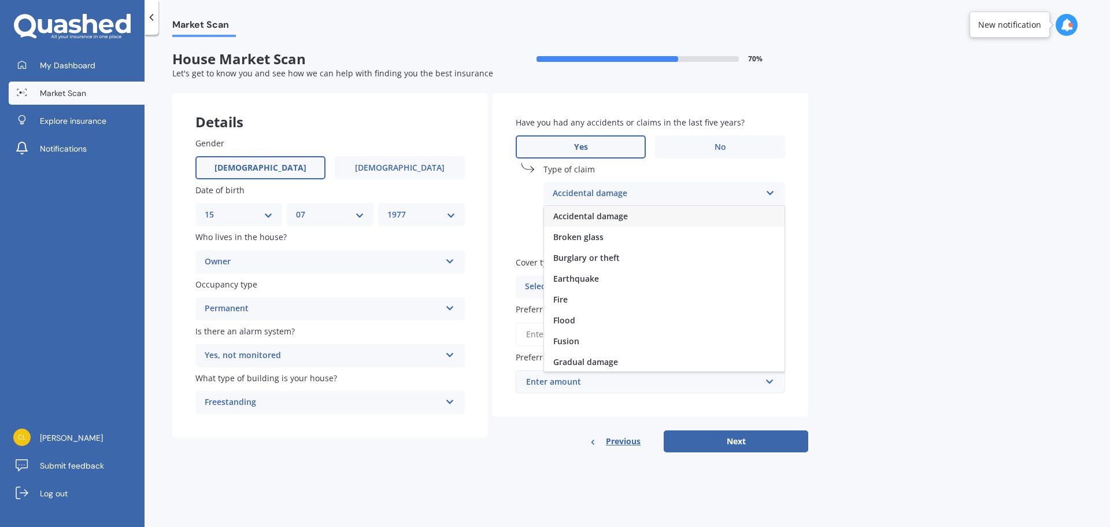
click at [627, 221] on span "Accidental damage" at bounding box center [590, 215] width 75 height 11
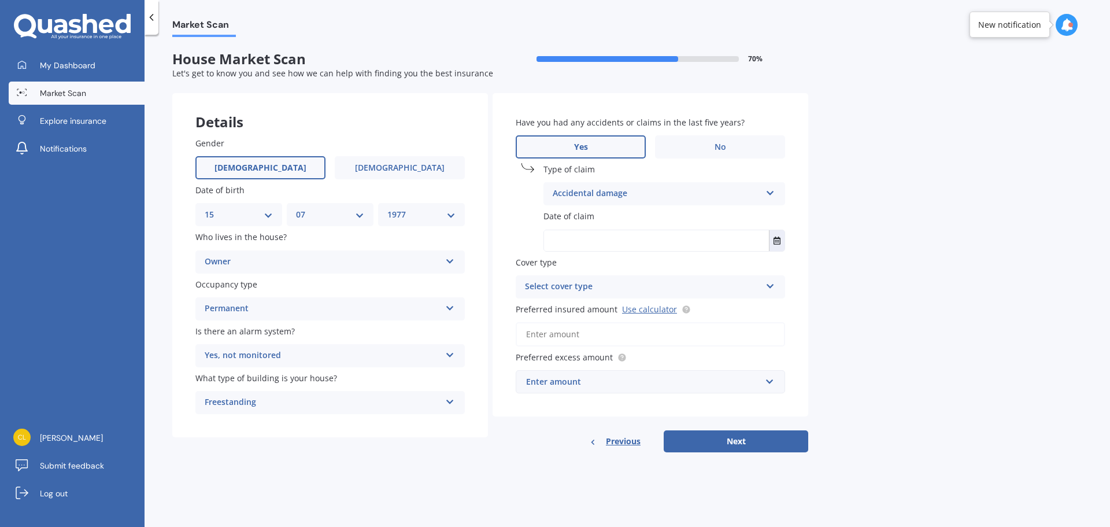
click at [633, 242] on input "text" at bounding box center [656, 240] width 225 height 21
click at [769, 243] on button "Select date" at bounding box center [777, 240] width 16 height 21
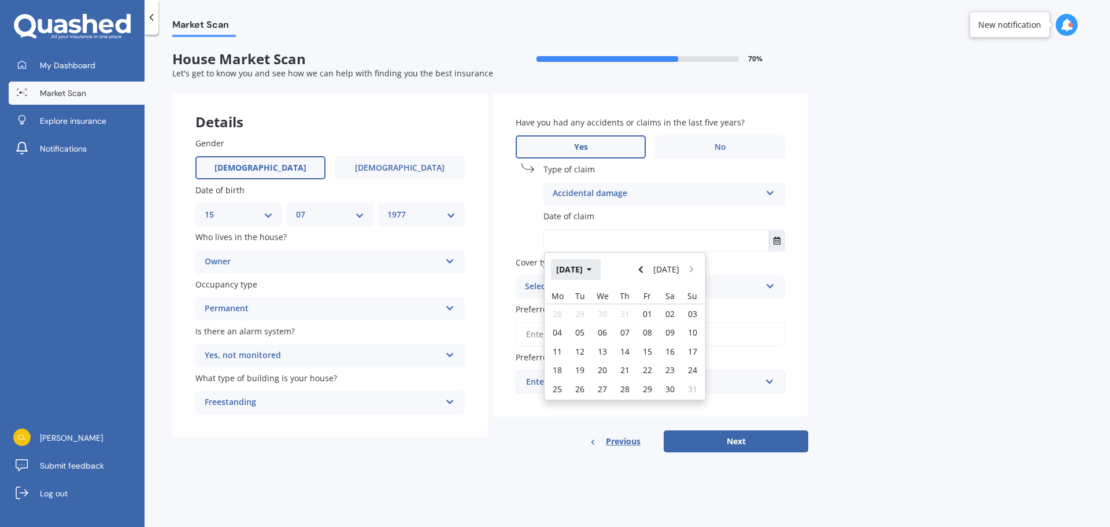
click at [593, 269] on button "[DATE]" at bounding box center [576, 269] width 50 height 21
click at [582, 269] on icon "button" at bounding box center [581, 269] width 5 height 3
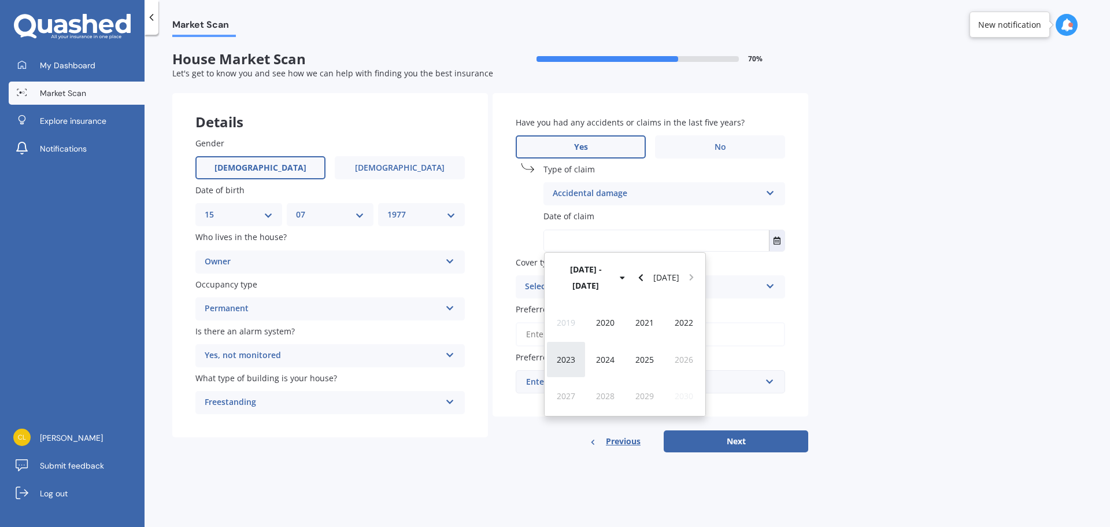
click at [557, 354] on span "2023" at bounding box center [566, 359] width 19 height 11
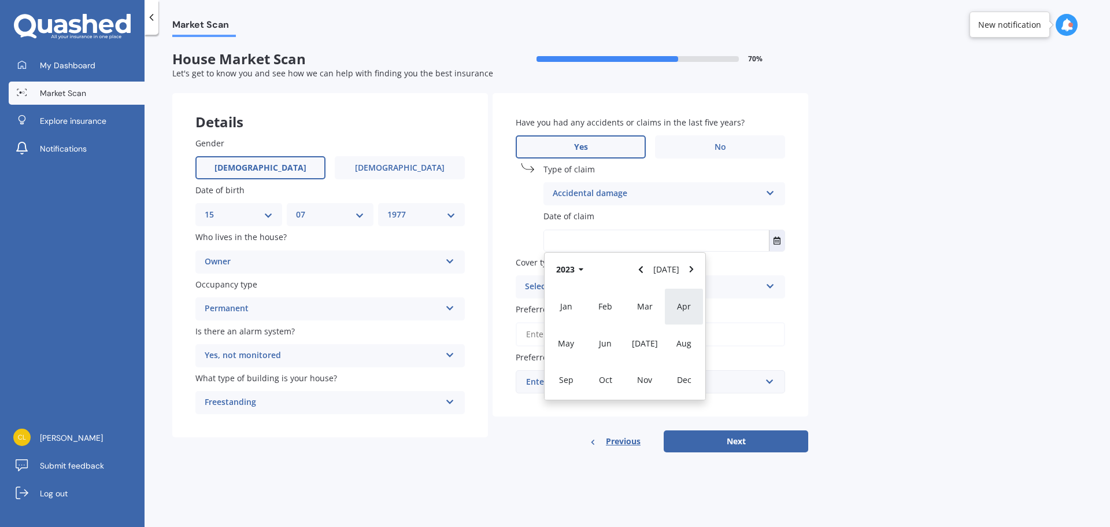
drag, startPoint x: 685, startPoint y: 372, endPoint x: 682, endPoint y: 365, distance: 7.5
click at [686, 372] on div "Dec" at bounding box center [683, 379] width 39 height 36
click at [602, 368] on span "20" at bounding box center [602, 369] width 9 height 11
type input "[DATE]"
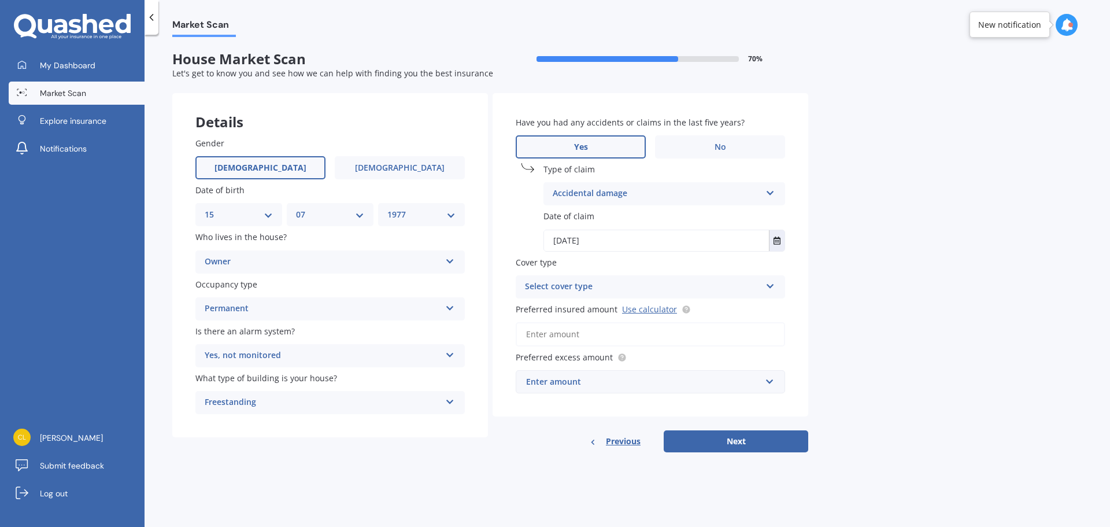
click at [758, 289] on div "Select cover type" at bounding box center [643, 287] width 236 height 14
click at [731, 304] on div "High" at bounding box center [650, 309] width 268 height 21
click at [886, 306] on div "Market Scan House Market Scan 70 % Let's get to know you and see how we can hel…" at bounding box center [628, 283] width 966 height 492
click at [726, 334] on input "Preferred insured amount Use calculator" at bounding box center [650, 334] width 269 height 24
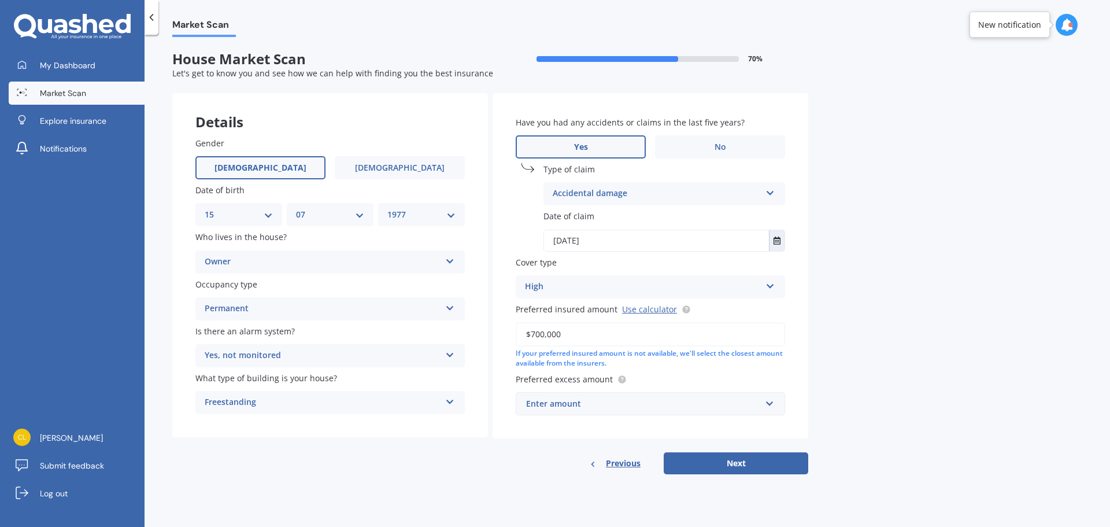
type input "$700,000"
drag, startPoint x: 889, startPoint y: 348, endPoint x: 877, endPoint y: 348, distance: 11.6
click at [889, 348] on div "Market Scan House Market Scan 70 % Let's get to know you and see how we can hel…" at bounding box center [628, 283] width 966 height 492
click at [721, 404] on div "Enter amount" at bounding box center [643, 403] width 235 height 13
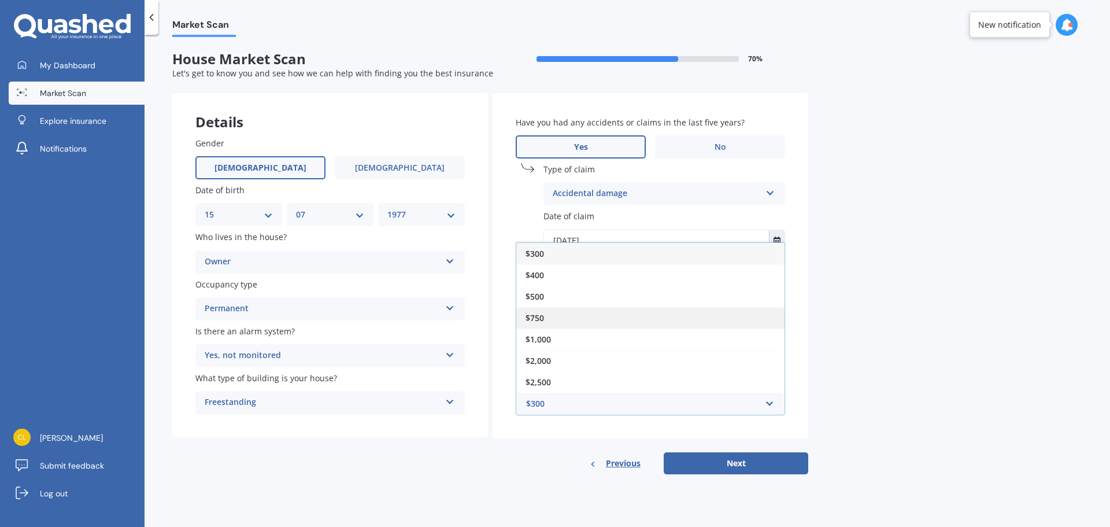
click at [699, 313] on div "$750" at bounding box center [650, 317] width 268 height 21
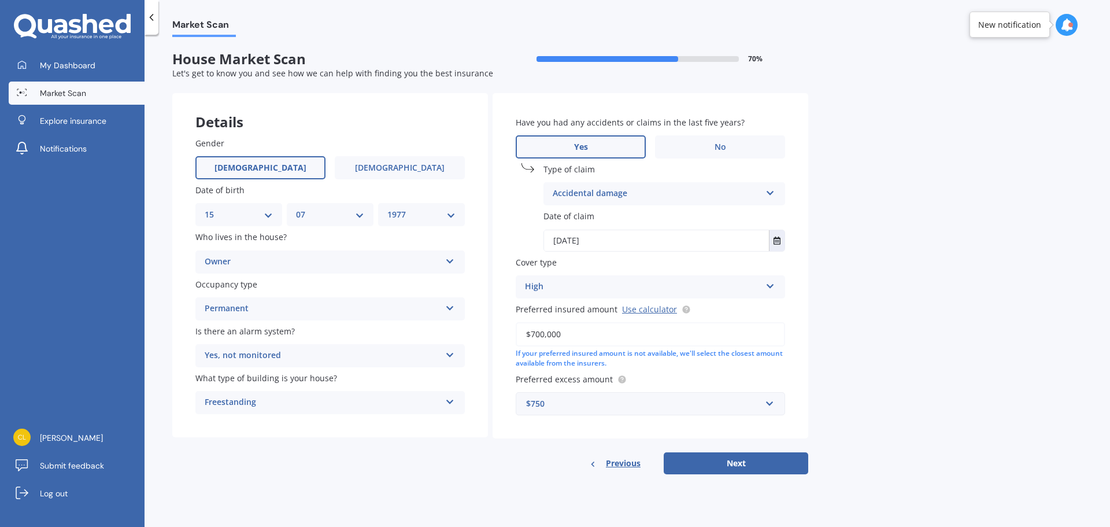
click at [966, 311] on div "Market Scan House Market Scan 70 % Let's get to know you and see how we can hel…" at bounding box center [628, 283] width 966 height 492
click at [716, 467] on button "Next" at bounding box center [736, 463] width 145 height 22
select select "15"
select select "07"
select select "1977"
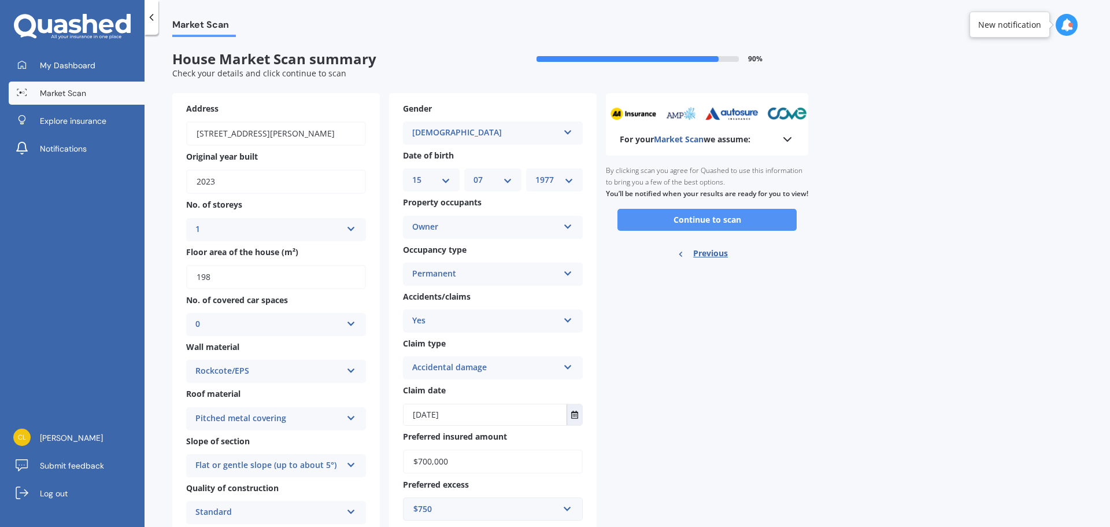
click at [760, 226] on button "Continue to scan" at bounding box center [707, 220] width 179 height 22
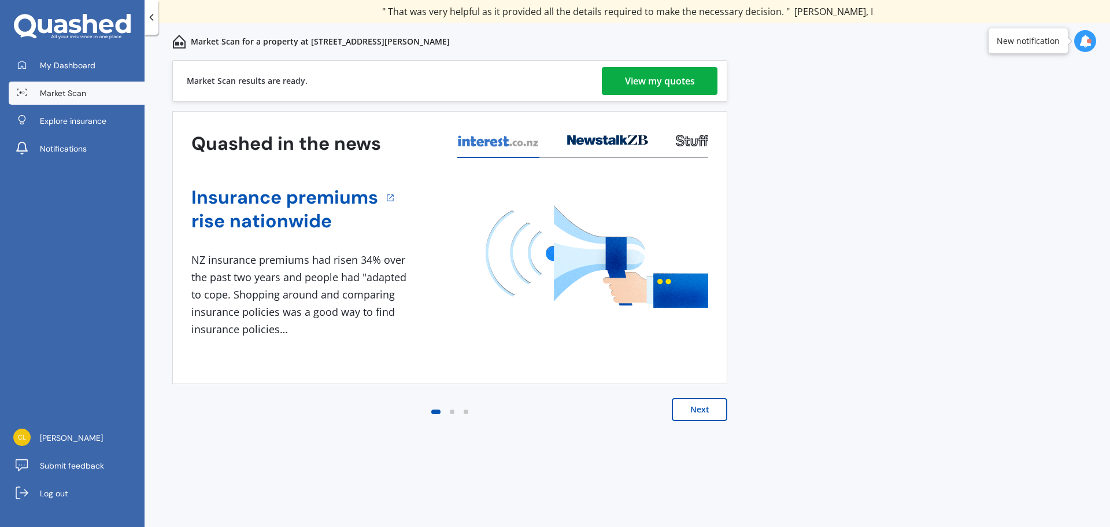
click at [651, 82] on div "View my quotes" at bounding box center [660, 81] width 70 height 28
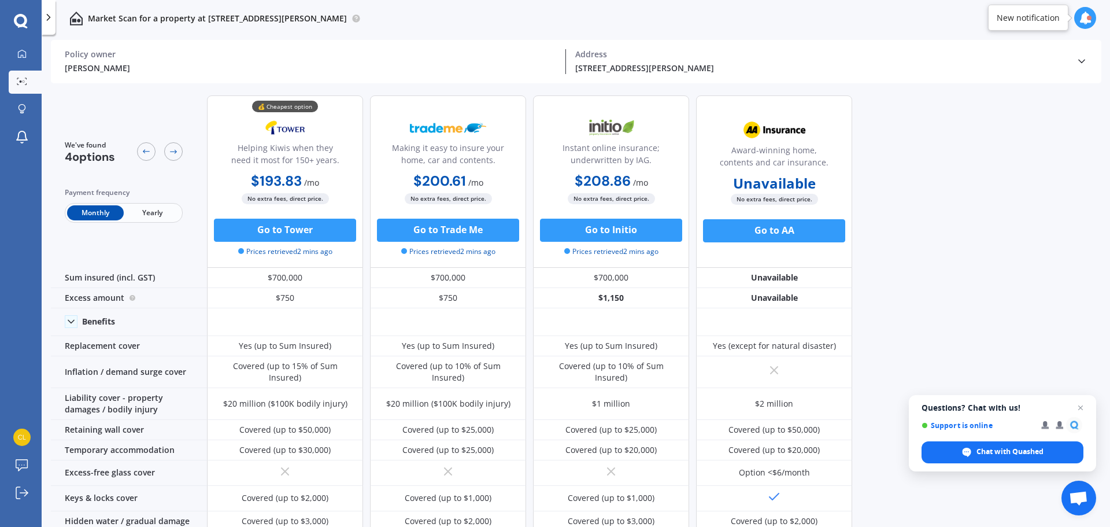
click at [157, 208] on span "Yearly" at bounding box center [152, 212] width 57 height 15
